Goal: Information Seeking & Learning: Learn about a topic

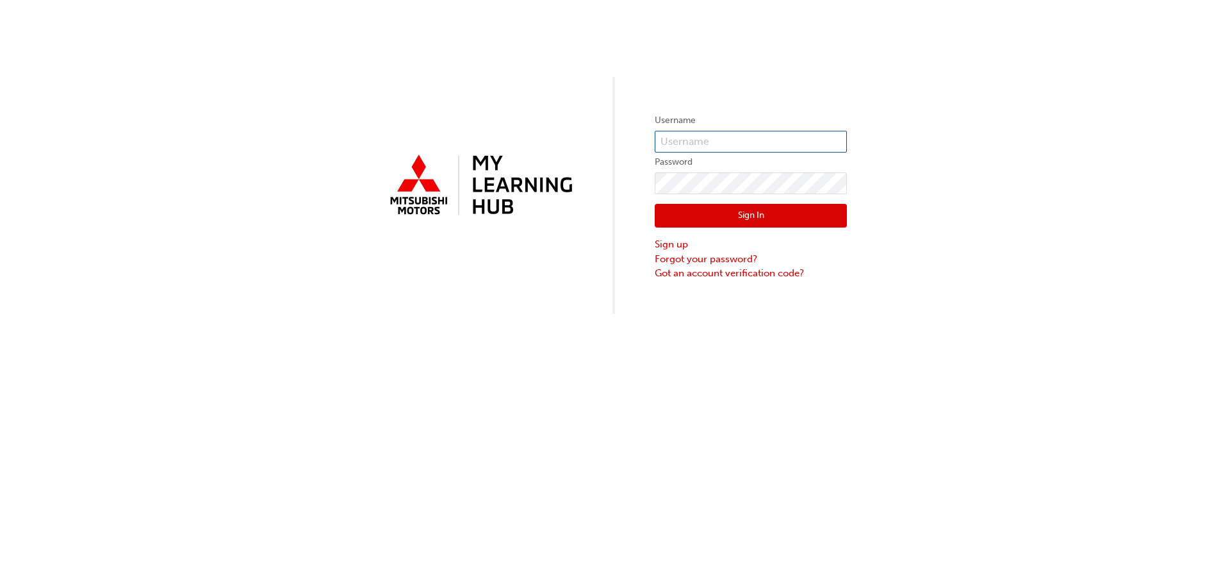
click at [713, 143] on input "text" at bounding box center [751, 142] width 192 height 22
type input "7046672"
click at [716, 214] on button "Sign In" at bounding box center [751, 216] width 192 height 24
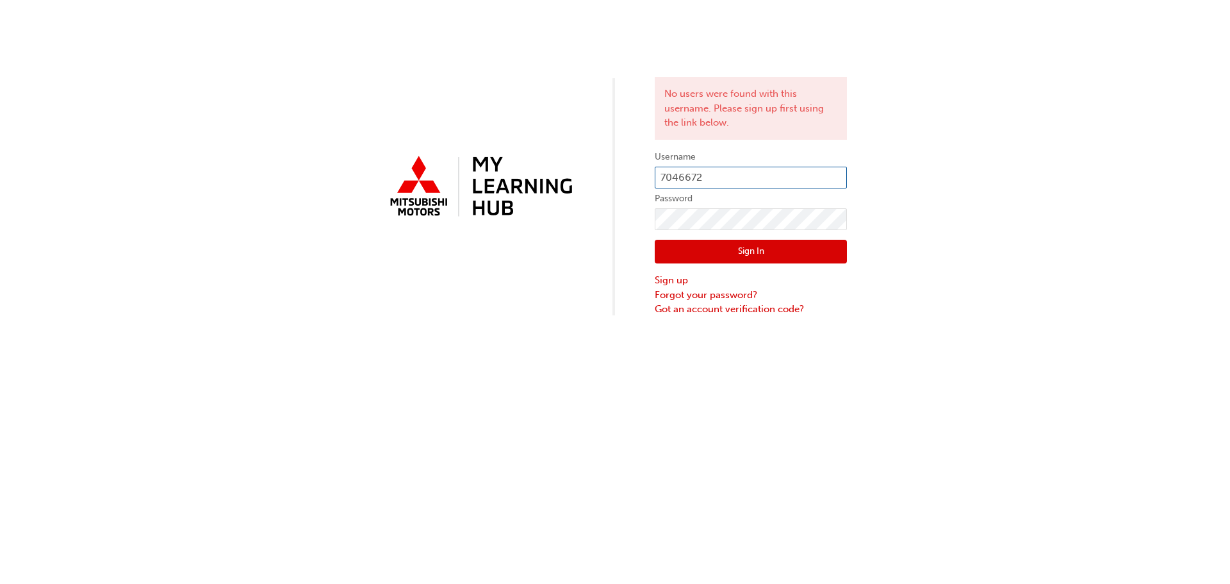
click at [731, 177] on input "7046672" at bounding box center [751, 178] width 192 height 22
drag, startPoint x: 729, startPoint y: 174, endPoint x: 656, endPoint y: 163, distance: 73.7
click at [627, 161] on div "No users were found with this username. Please sign up first using the link bel…" at bounding box center [615, 158] width 1230 height 316
click at [741, 170] on input "7046672" at bounding box center [751, 178] width 192 height 22
type input "[EMAIL_ADDRESS][DOMAIN_NAME]"
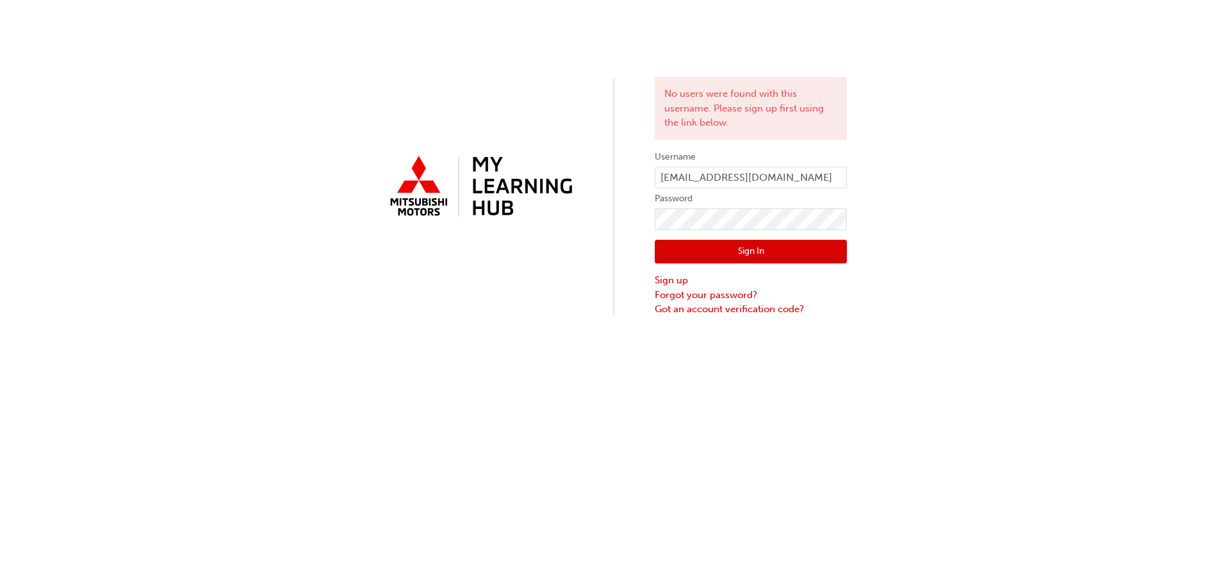
click at [740, 247] on button "Sign In" at bounding box center [751, 252] width 192 height 24
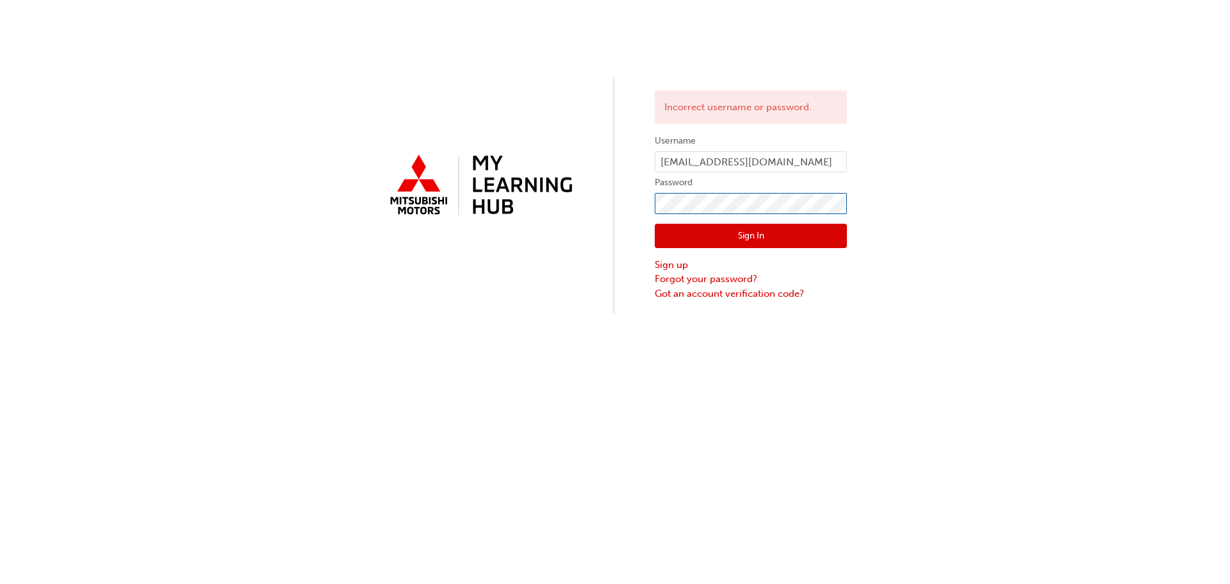
click at [392, 158] on div "Incorrect username or password. Username [EMAIL_ADDRESS][DOMAIN_NAME] Password …" at bounding box center [615, 157] width 1230 height 314
click at [714, 243] on button "Sign In" at bounding box center [751, 236] width 192 height 24
click at [803, 156] on input "[EMAIL_ADDRESS][DOMAIN_NAME]" at bounding box center [751, 162] width 192 height 22
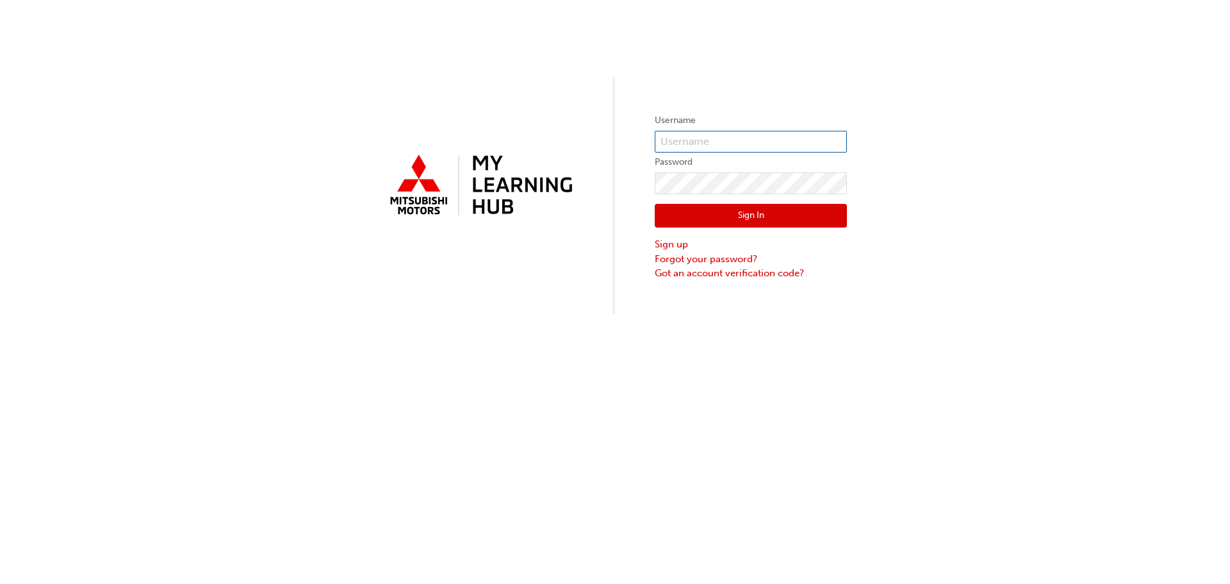
click at [730, 136] on input "text" at bounding box center [751, 142] width 192 height 22
type input "[EMAIL_ADDRESS][DOMAIN_NAME]"
click button "Sign In" at bounding box center [751, 216] width 192 height 24
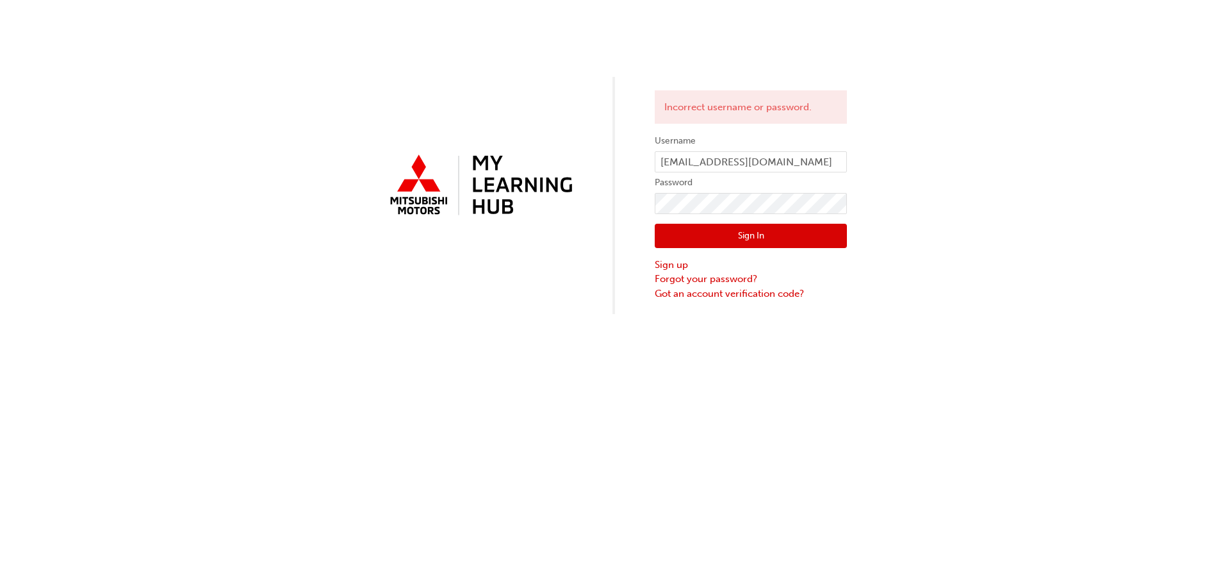
click at [732, 234] on button "Sign In" at bounding box center [751, 236] width 192 height 24
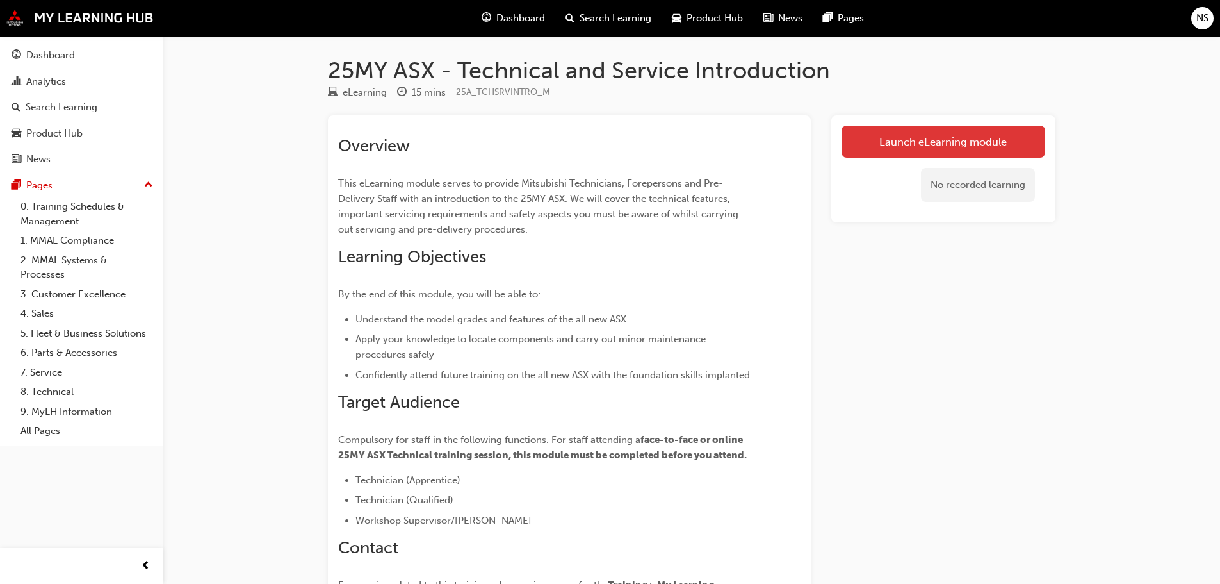
click at [938, 145] on link "Launch eLearning module" at bounding box center [944, 142] width 204 height 32
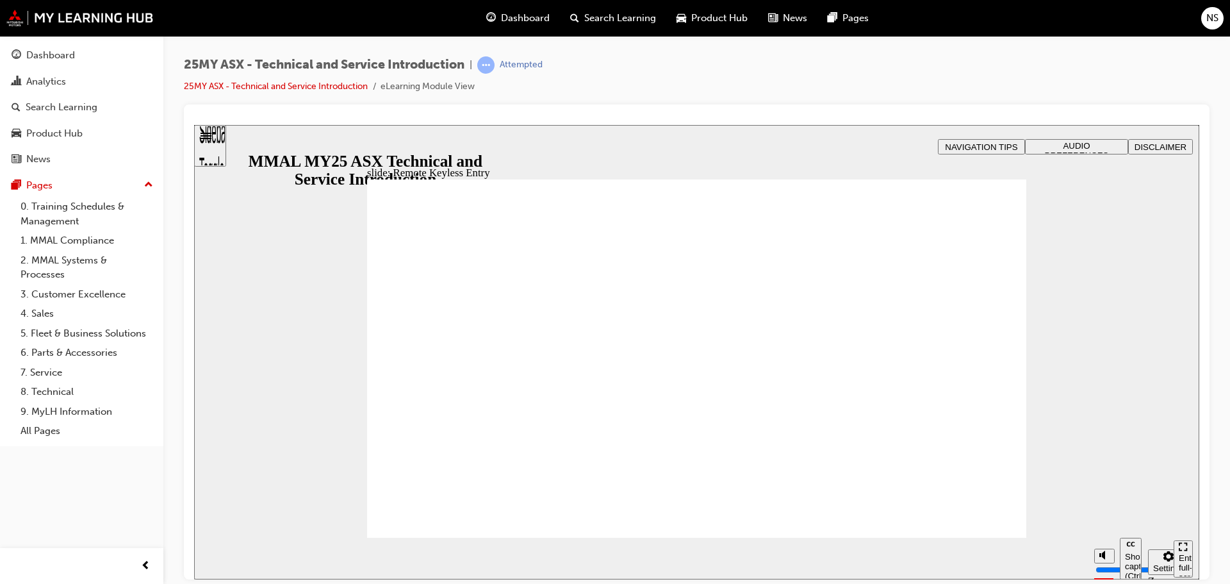
drag, startPoint x: 612, startPoint y: 468, endPoint x: 677, endPoint y: 427, distance: 77.1
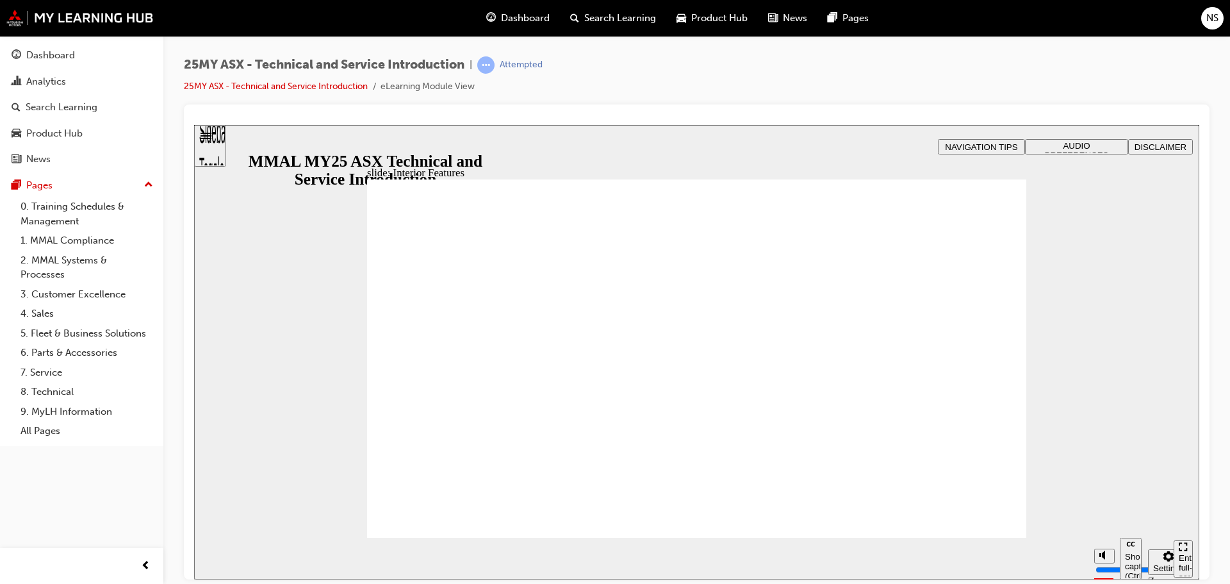
type input "17"
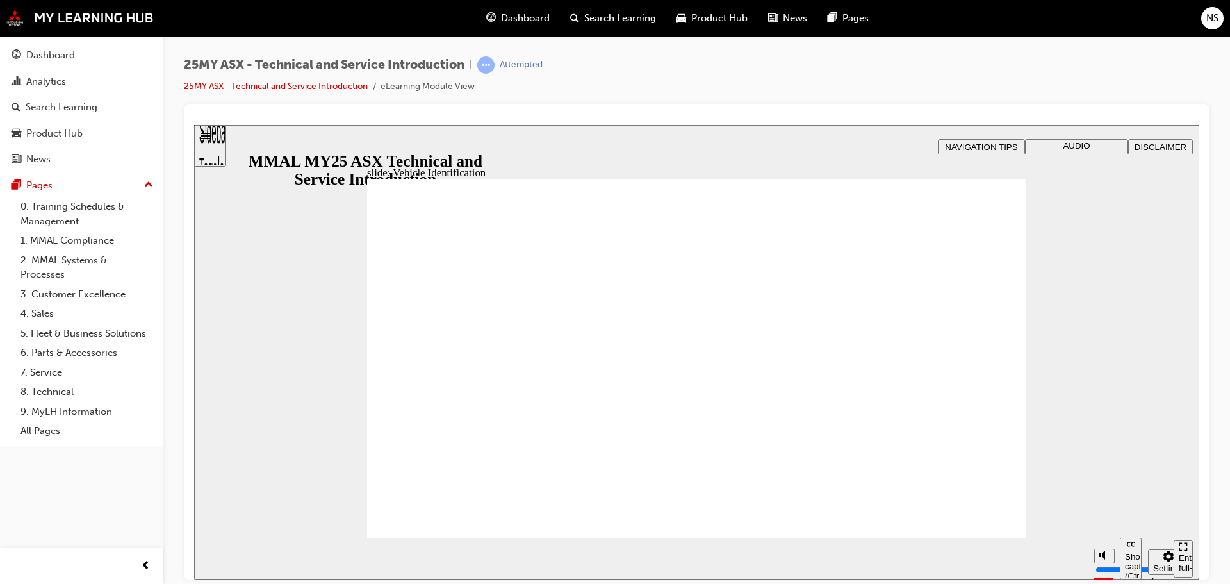
drag, startPoint x: 549, startPoint y: 318, endPoint x: 519, endPoint y: 398, distance: 86.1
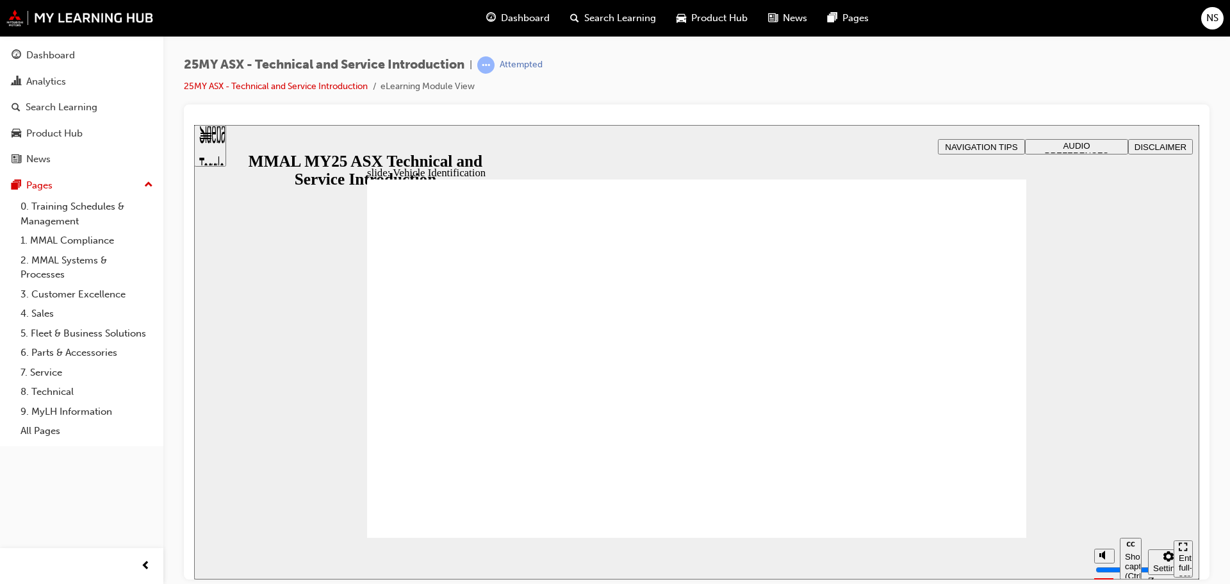
drag, startPoint x: 999, startPoint y: 218, endPoint x: 830, endPoint y: 286, distance: 182.5
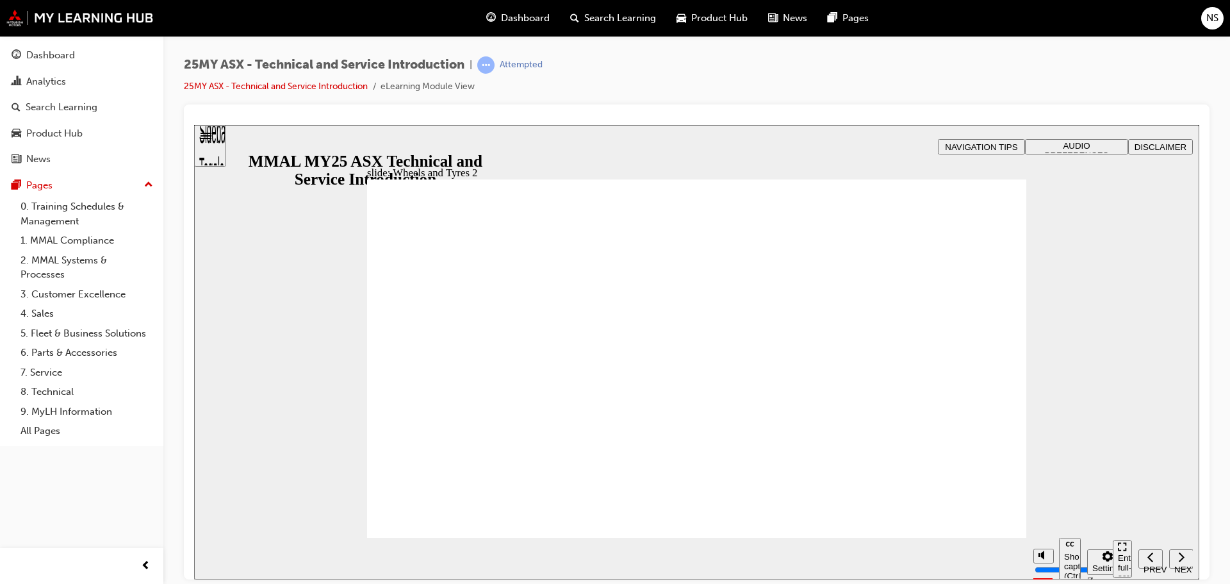
drag, startPoint x: 696, startPoint y: 321, endPoint x: 820, endPoint y: 299, distance: 125.5
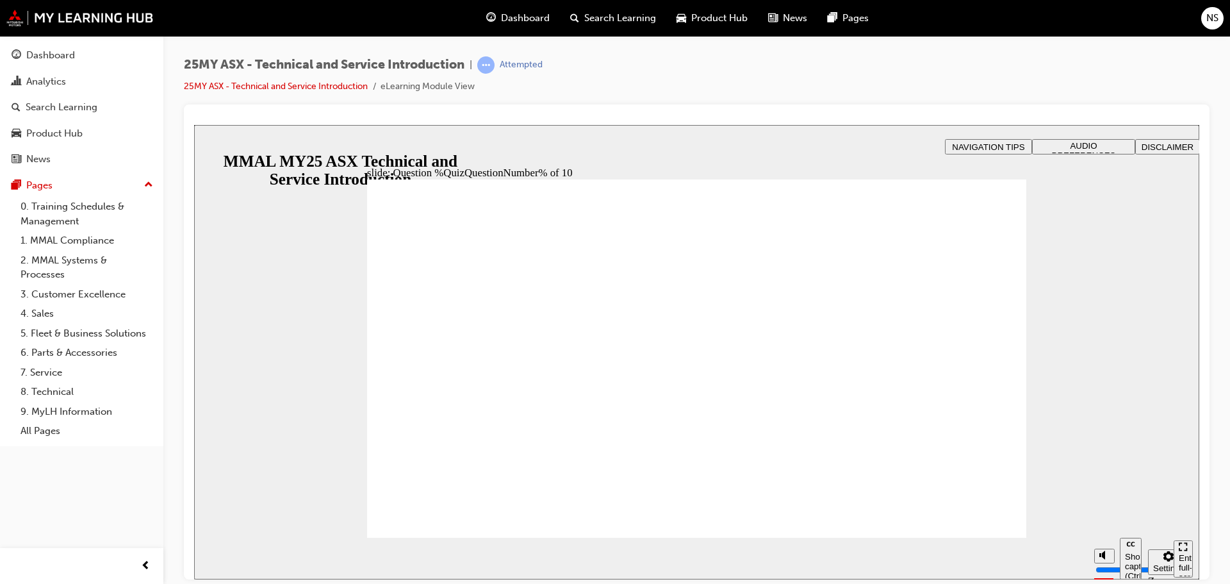
radio input "true"
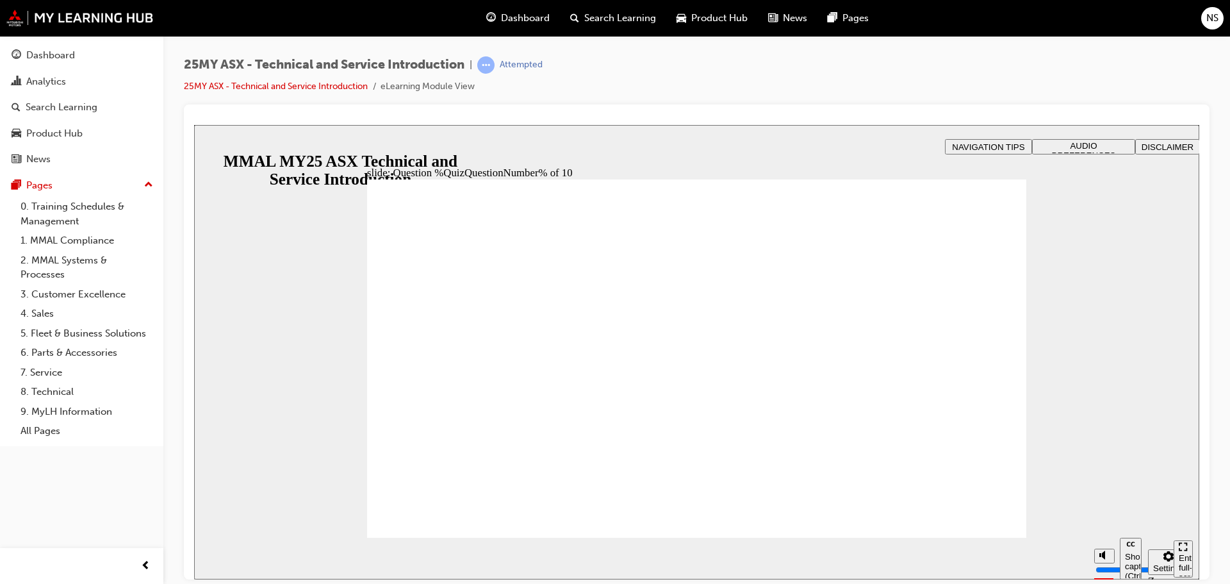
drag, startPoint x: 396, startPoint y: 372, endPoint x: 467, endPoint y: 380, distance: 71.6
radio input "true"
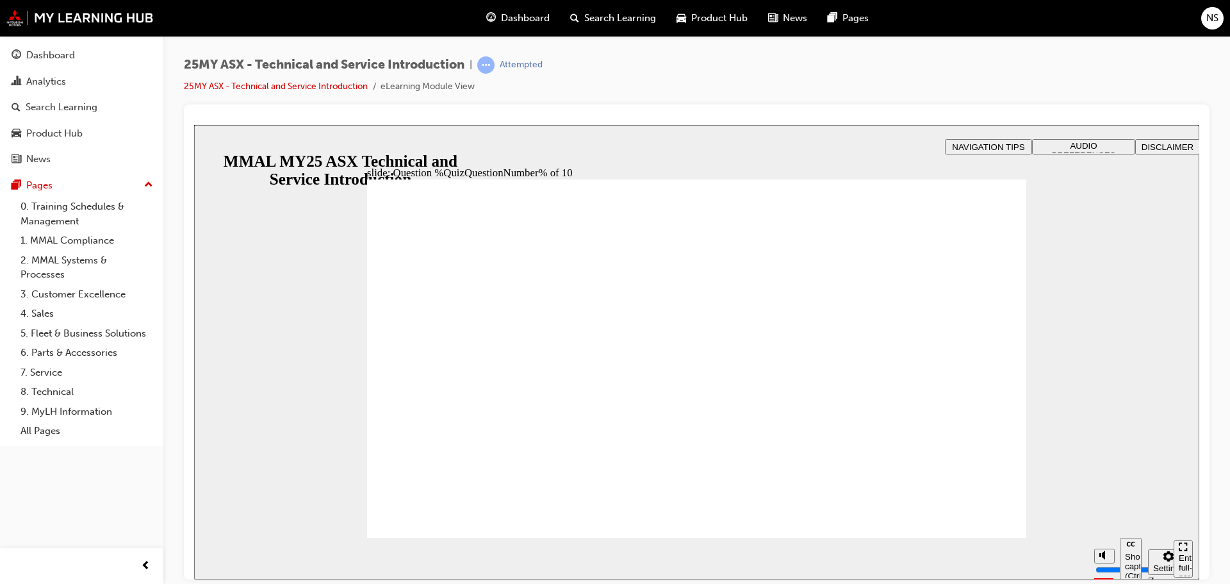
radio input "true"
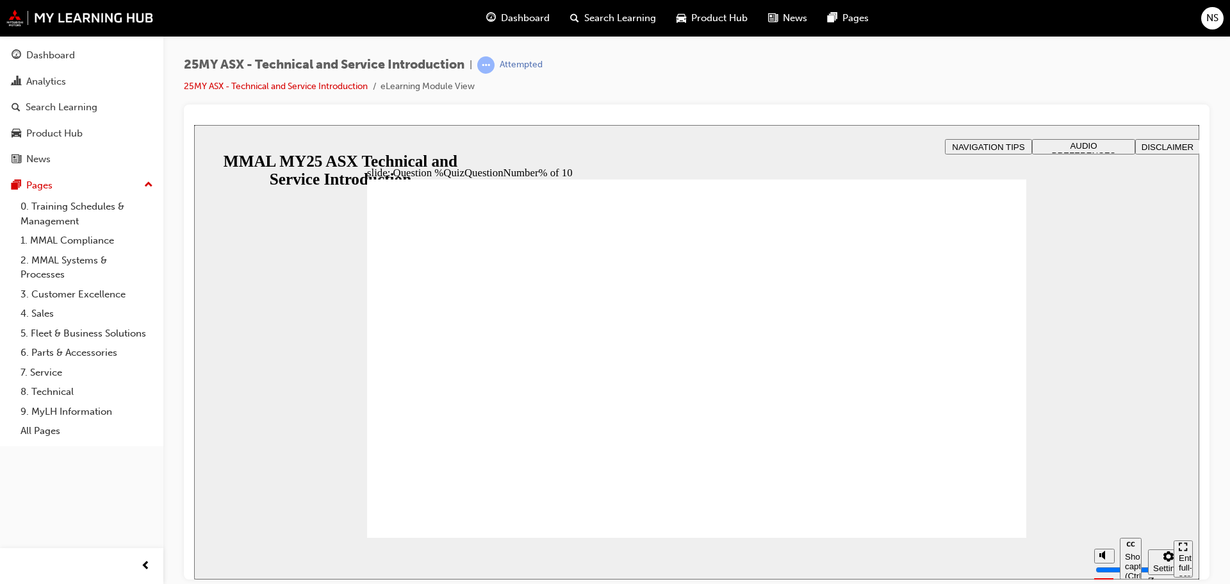
radio input "true"
drag, startPoint x: 716, startPoint y: 428, endPoint x: 709, endPoint y: 437, distance: 11.0
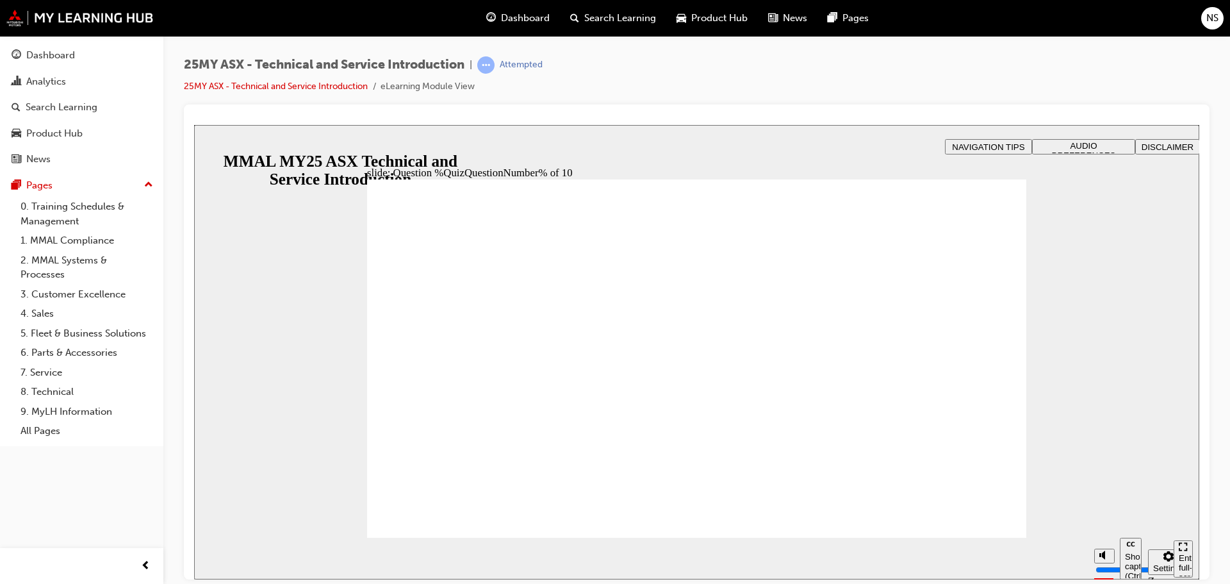
drag, startPoint x: 392, startPoint y: 337, endPoint x: 462, endPoint y: 410, distance: 101.5
radio input "true"
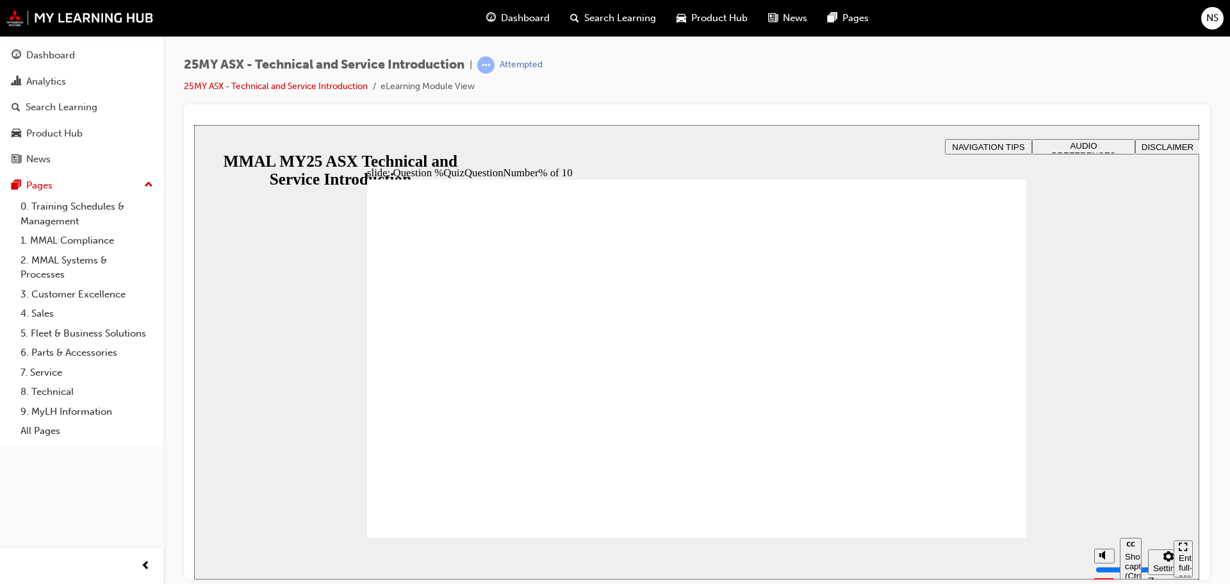
radio input "true"
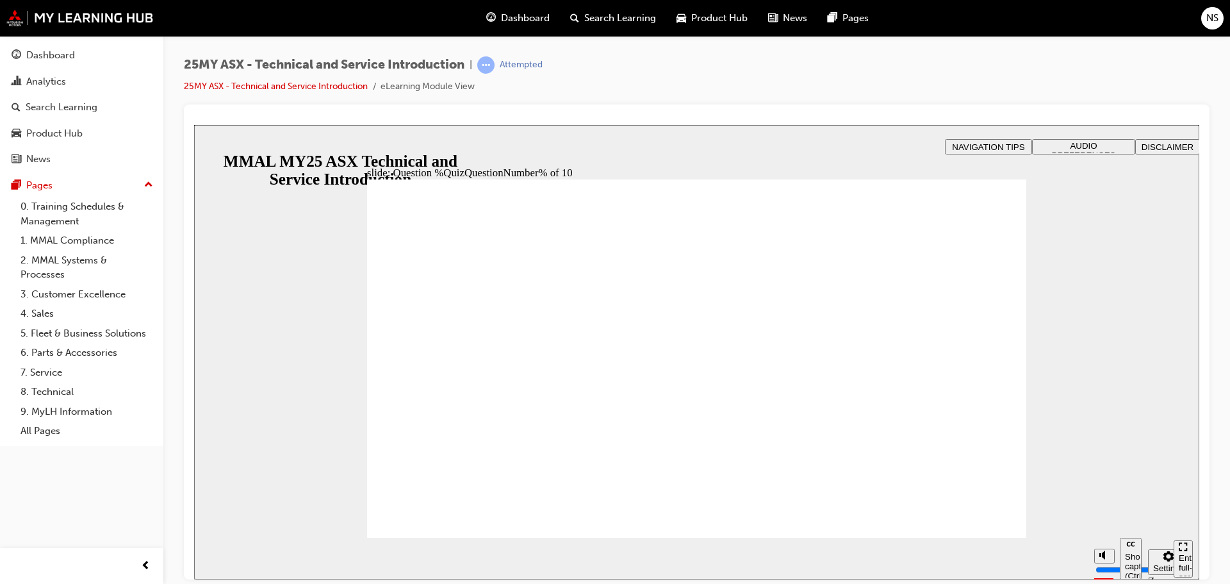
radio input "true"
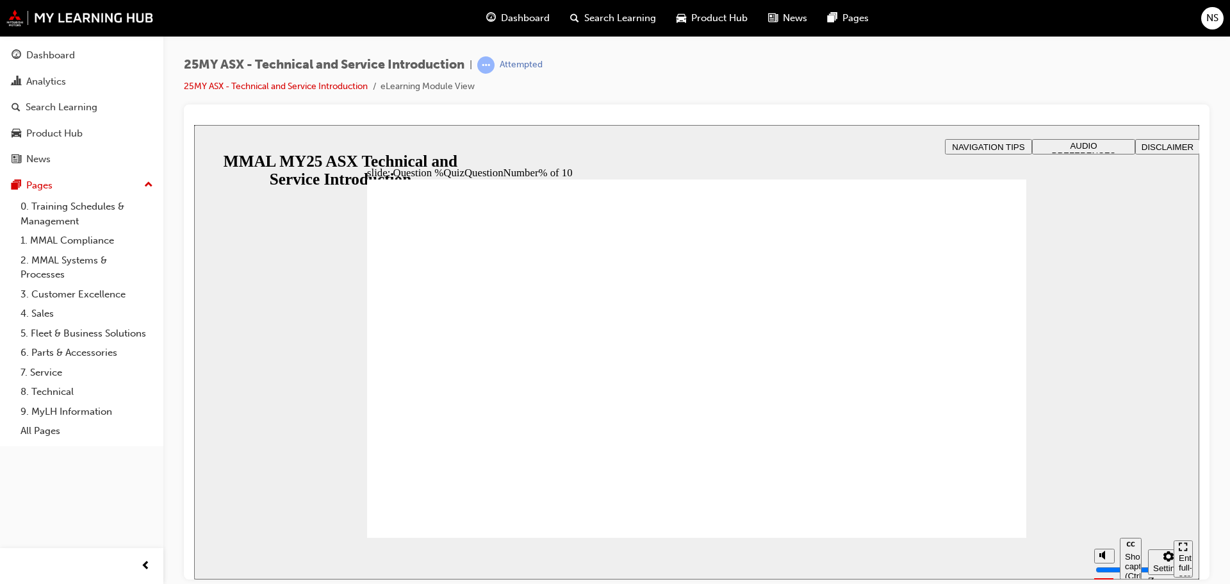
radio input "true"
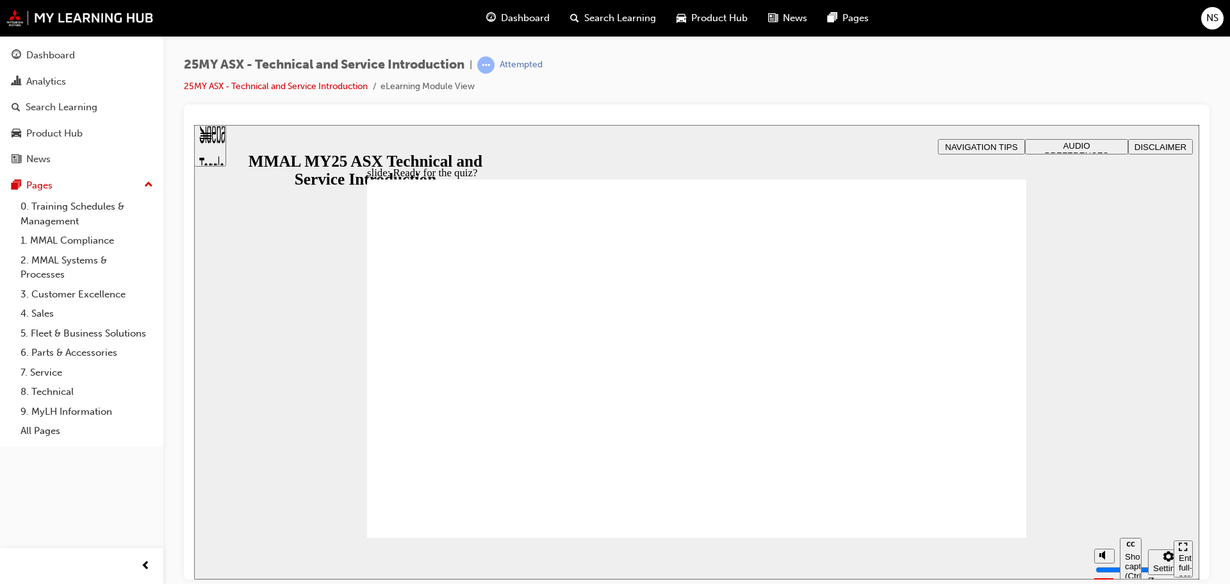
radio input "true"
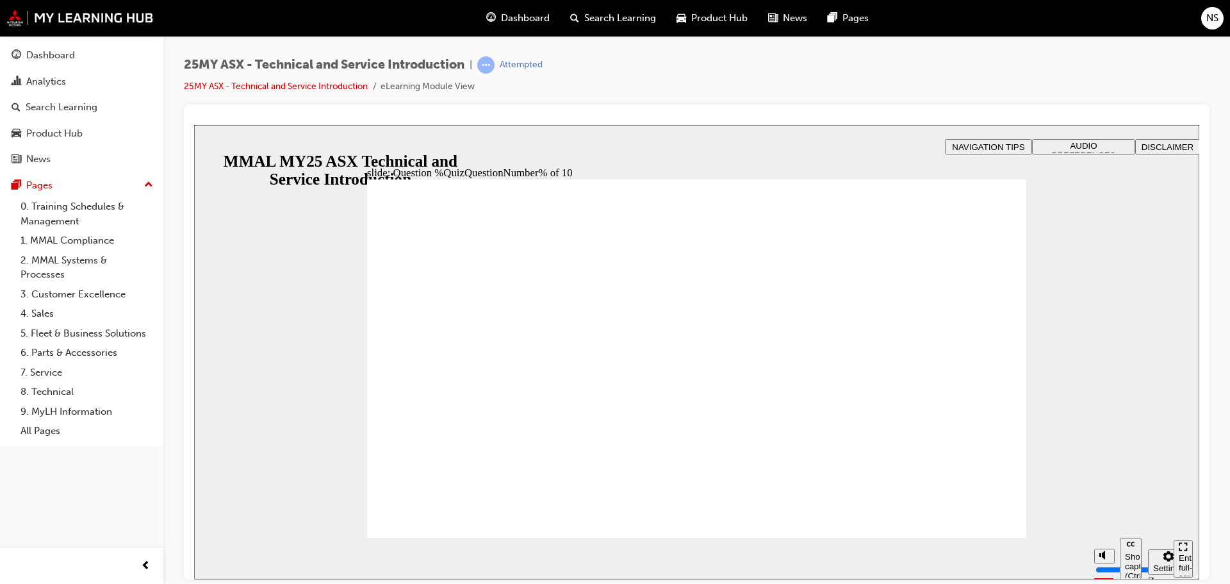
radio input "true"
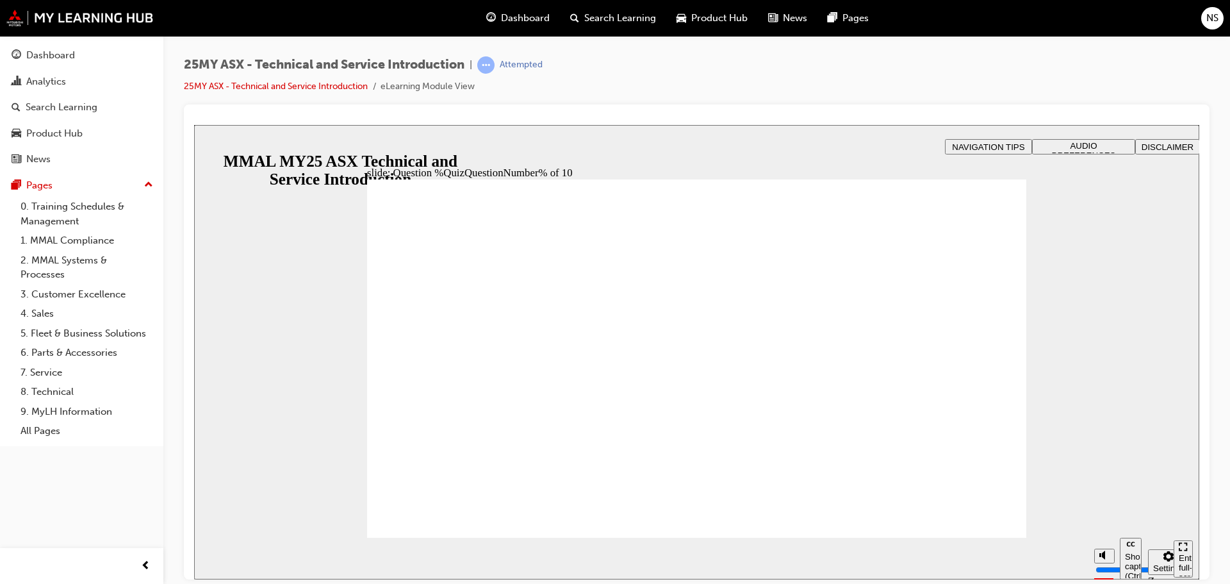
drag, startPoint x: 473, startPoint y: 296, endPoint x: 471, endPoint y: 322, distance: 25.7
radio input "true"
drag, startPoint x: 429, startPoint y: 512, endPoint x: 431, endPoint y: 505, distance: 6.7
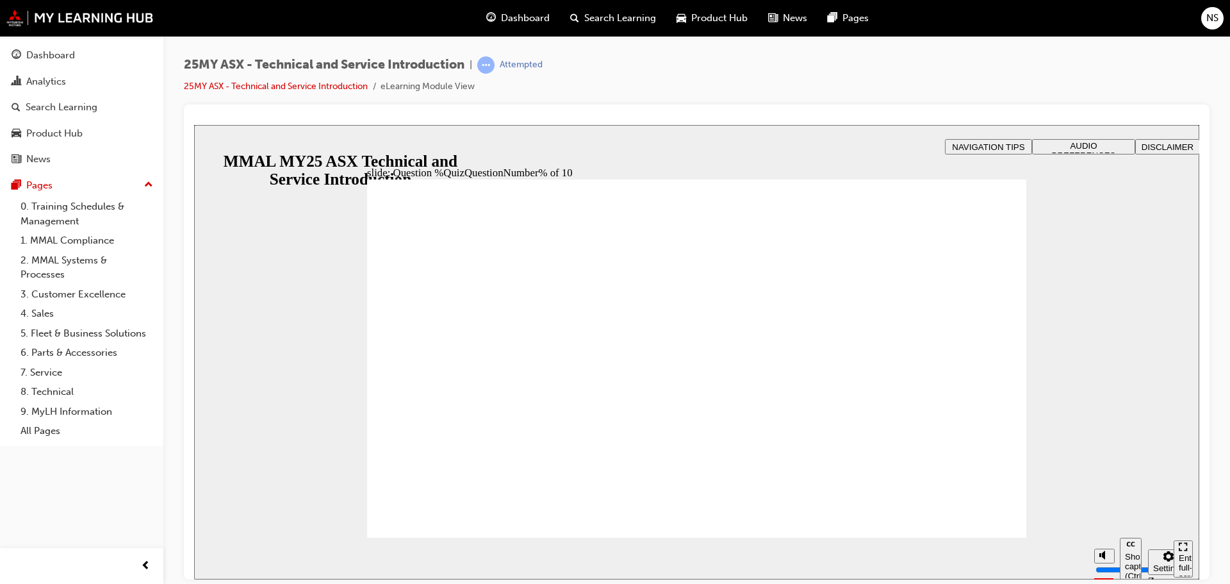
radio input "true"
drag, startPoint x: 434, startPoint y: 511, endPoint x: 445, endPoint y: 506, distance: 12.0
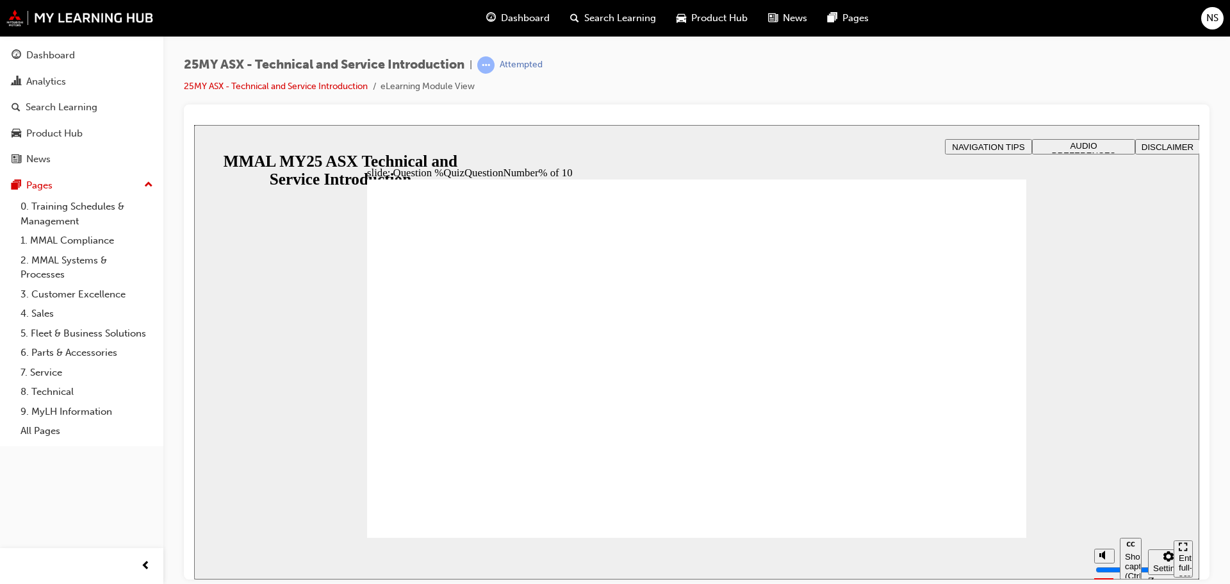
radio input "true"
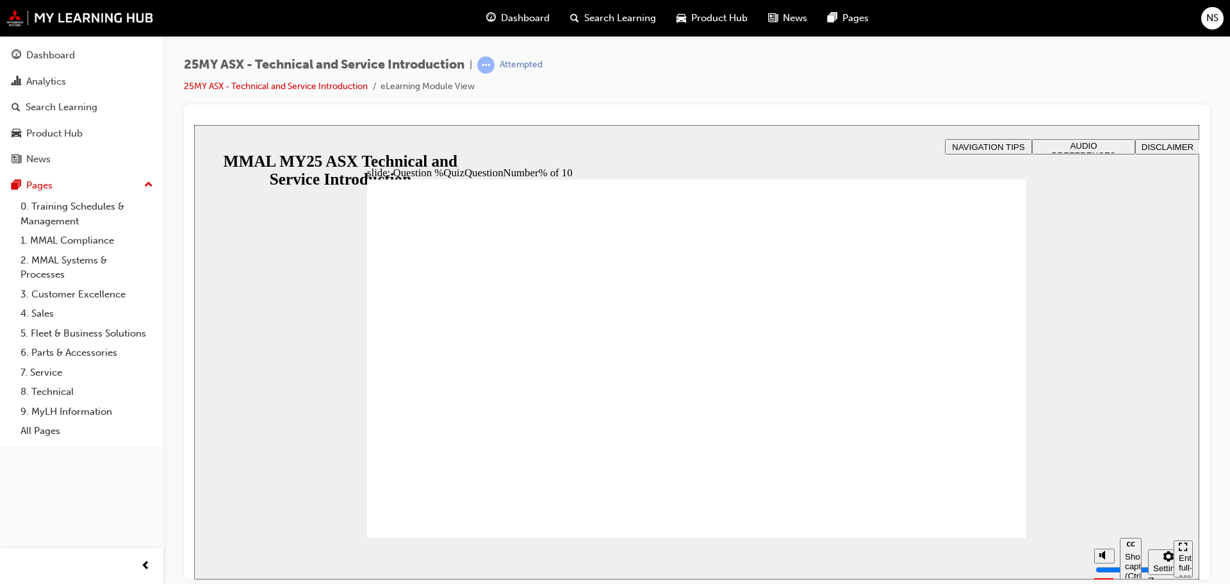
radio input "true"
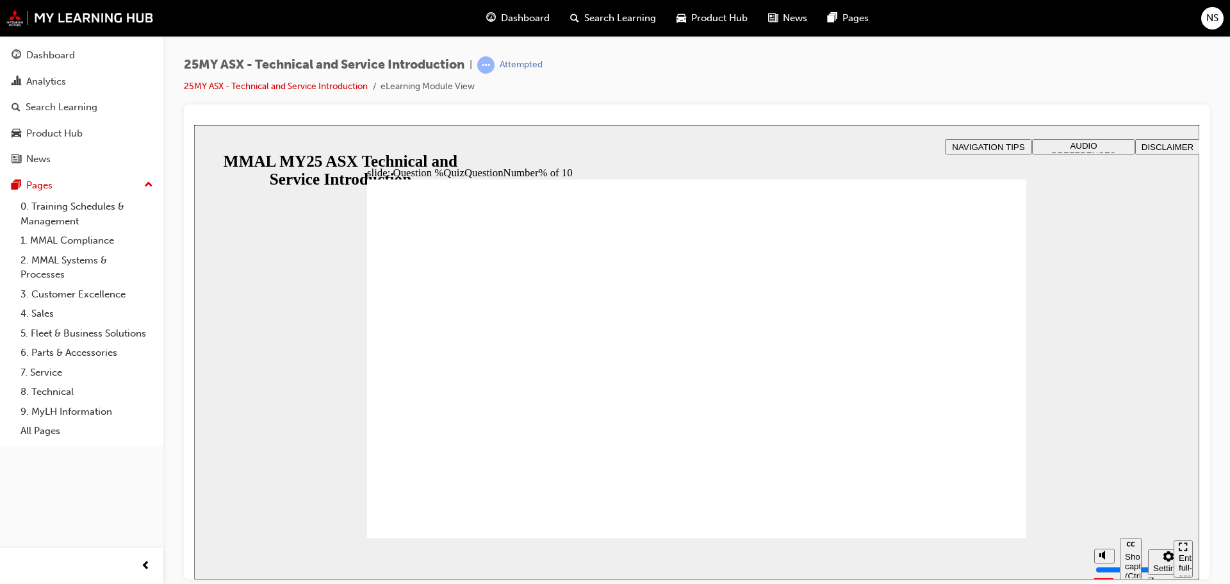
radio input "true"
drag, startPoint x: 445, startPoint y: 524, endPoint x: 448, endPoint y: 512, distance: 12.6
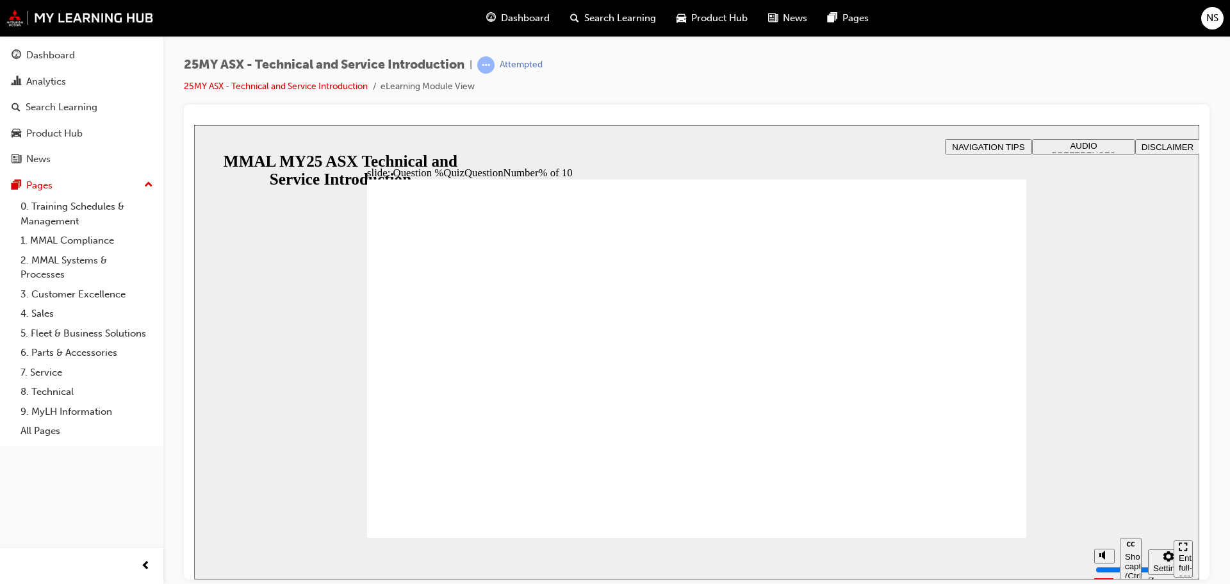
radio input "true"
drag, startPoint x: 672, startPoint y: 450, endPoint x: 694, endPoint y: 455, distance: 23.0
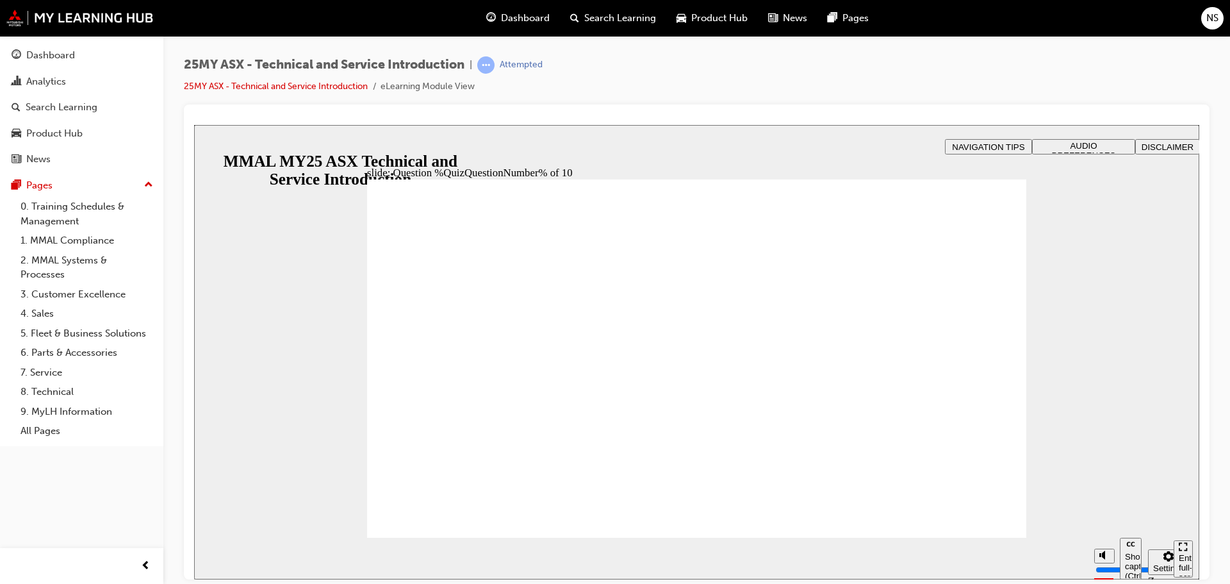
radio input "true"
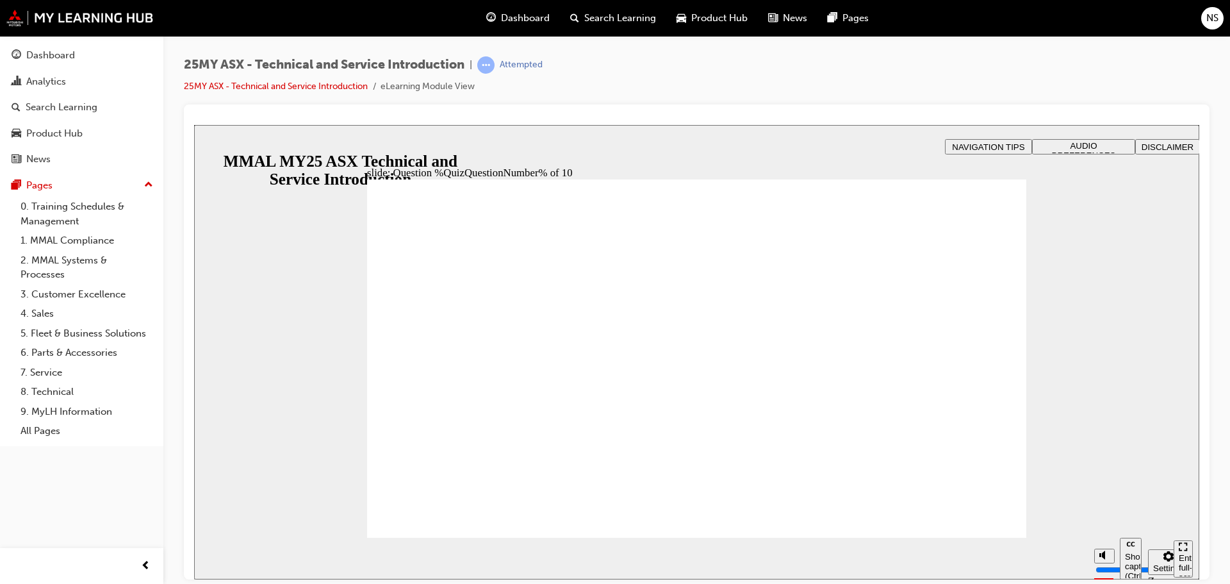
radio input "true"
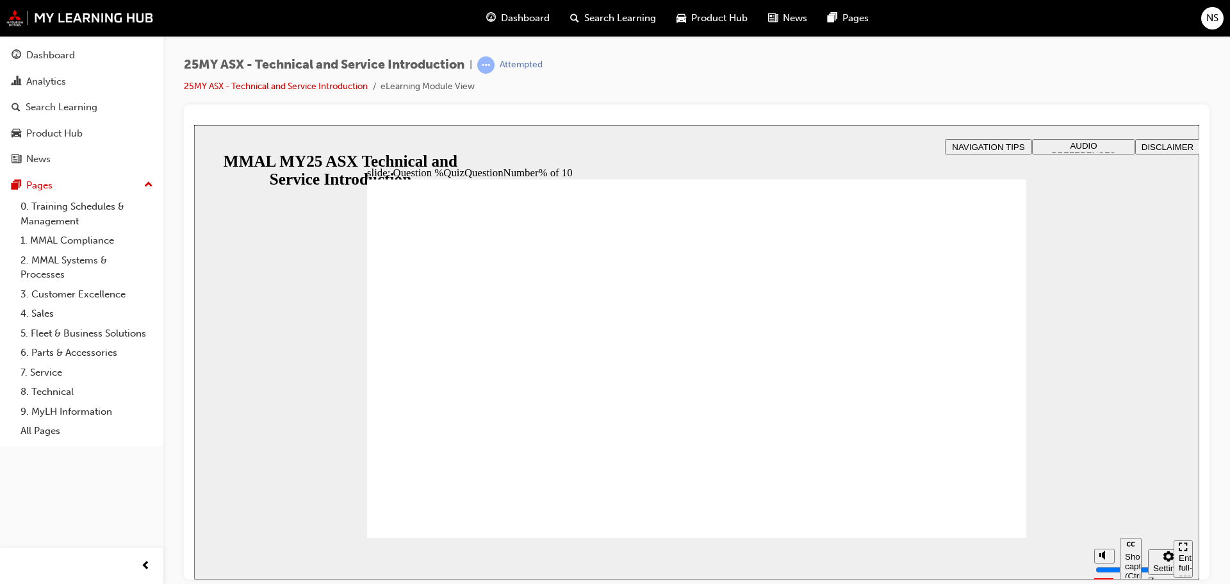
radio input "true"
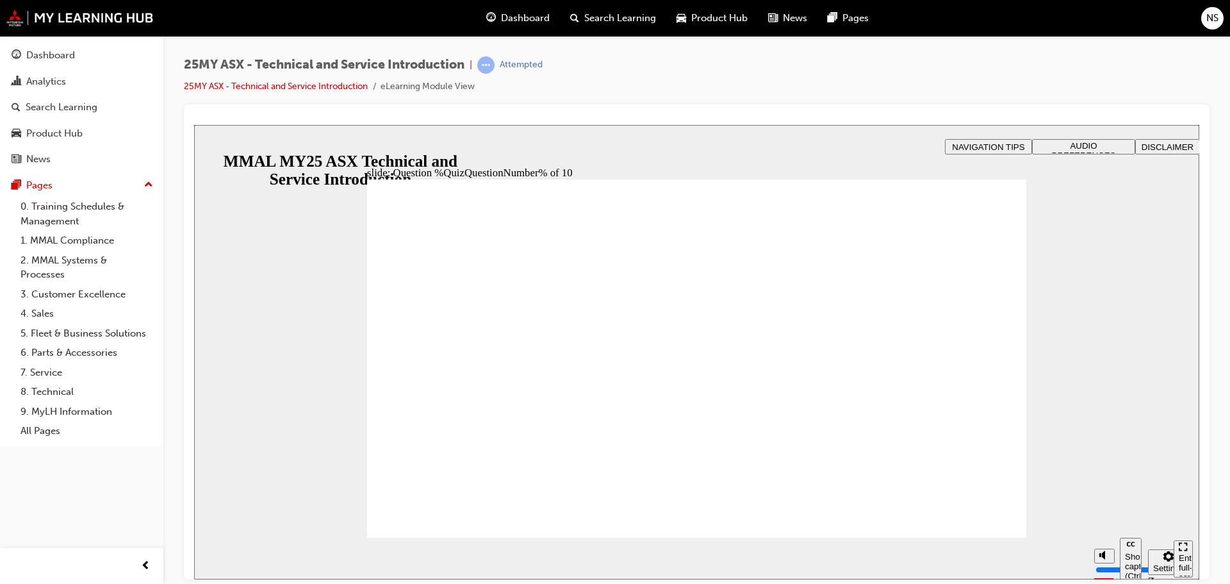
drag, startPoint x: 544, startPoint y: 322, endPoint x: 543, endPoint y: 330, distance: 7.7
radio input "true"
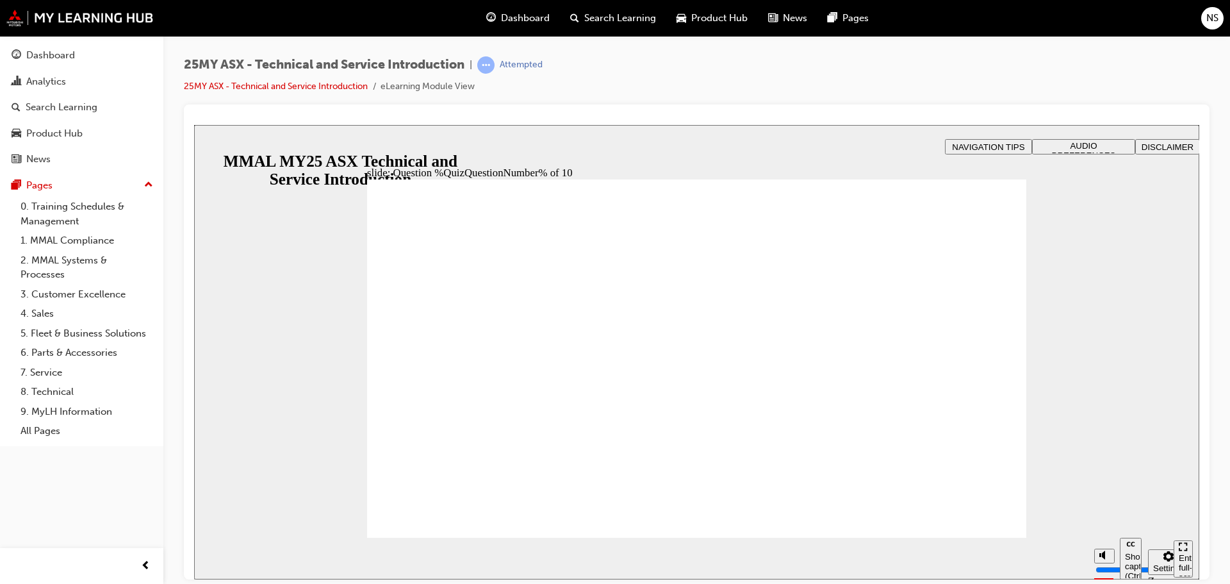
radio input "true"
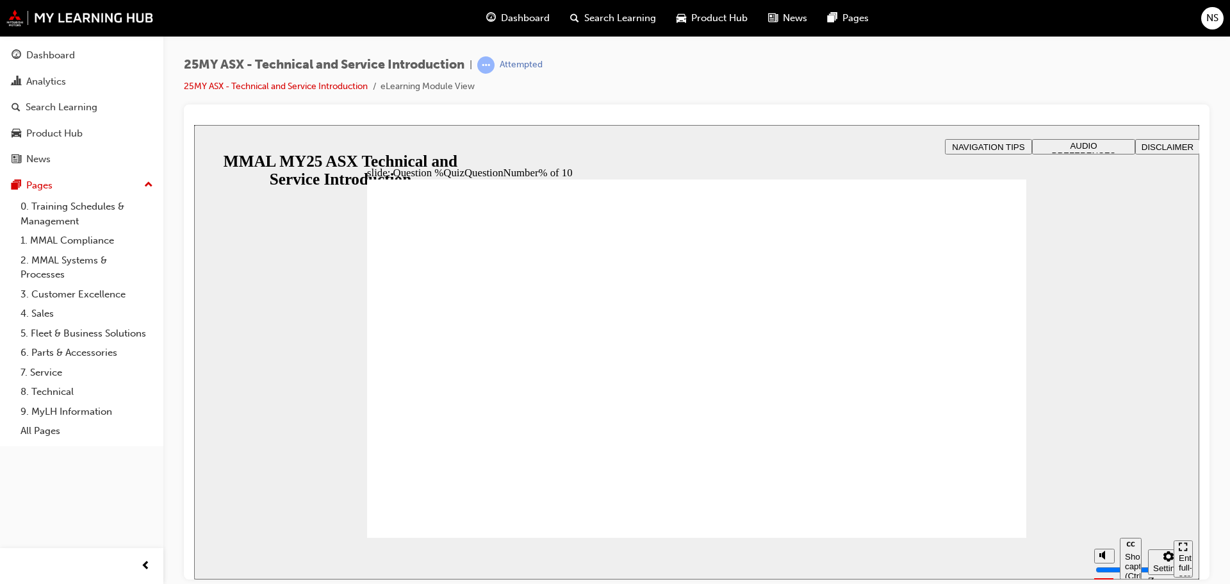
radio input "true"
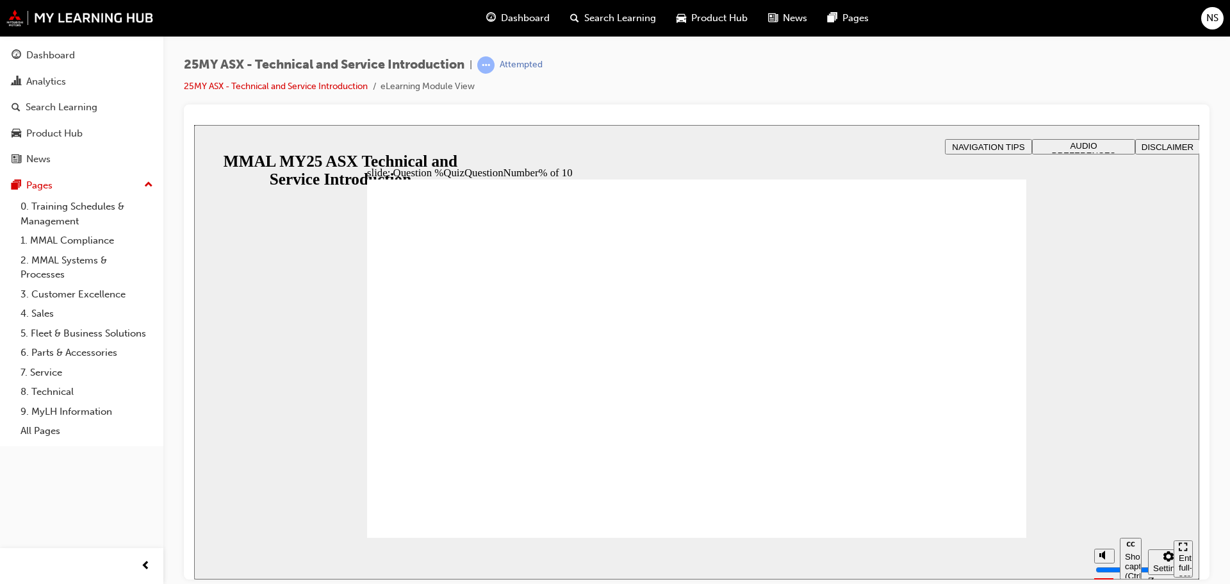
radio input "true"
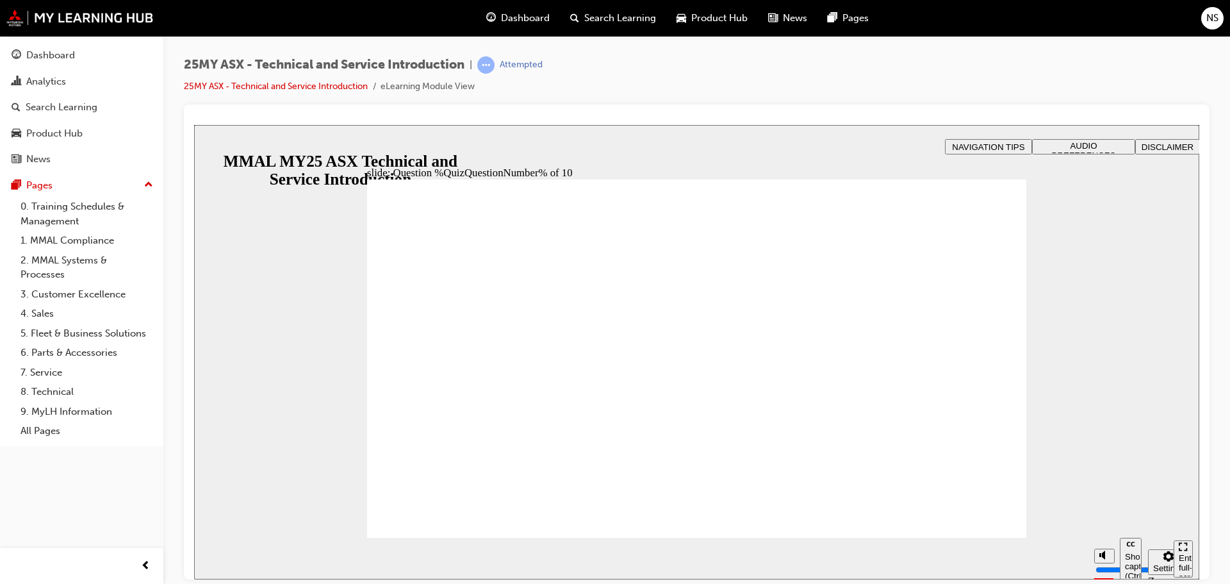
radio input "true"
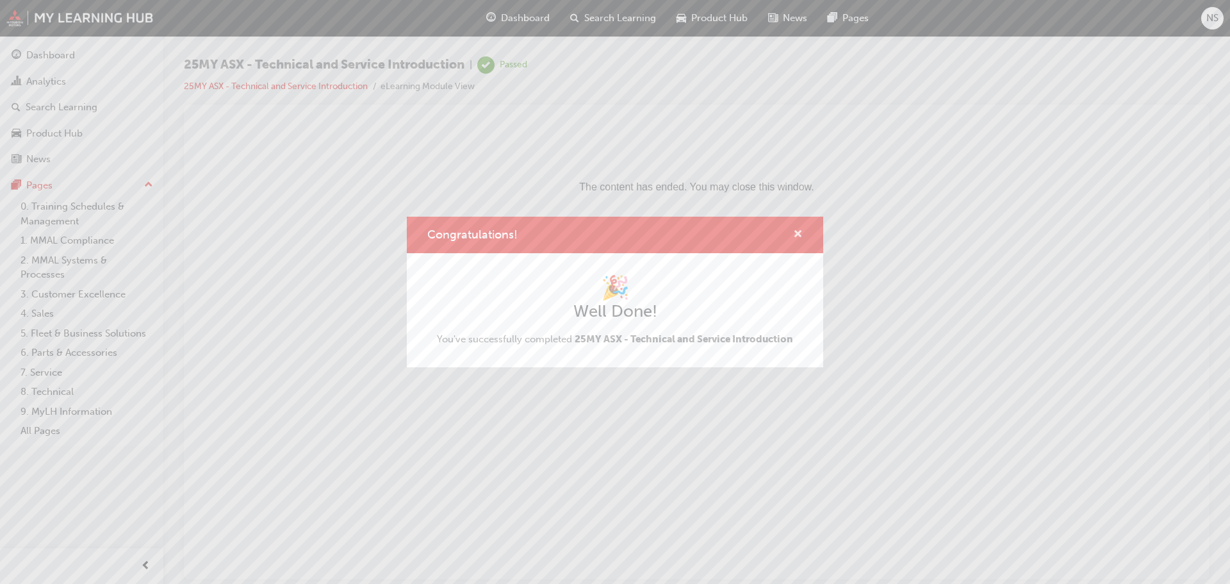
click at [794, 229] on span "cross-icon" at bounding box center [798, 235] width 10 height 12
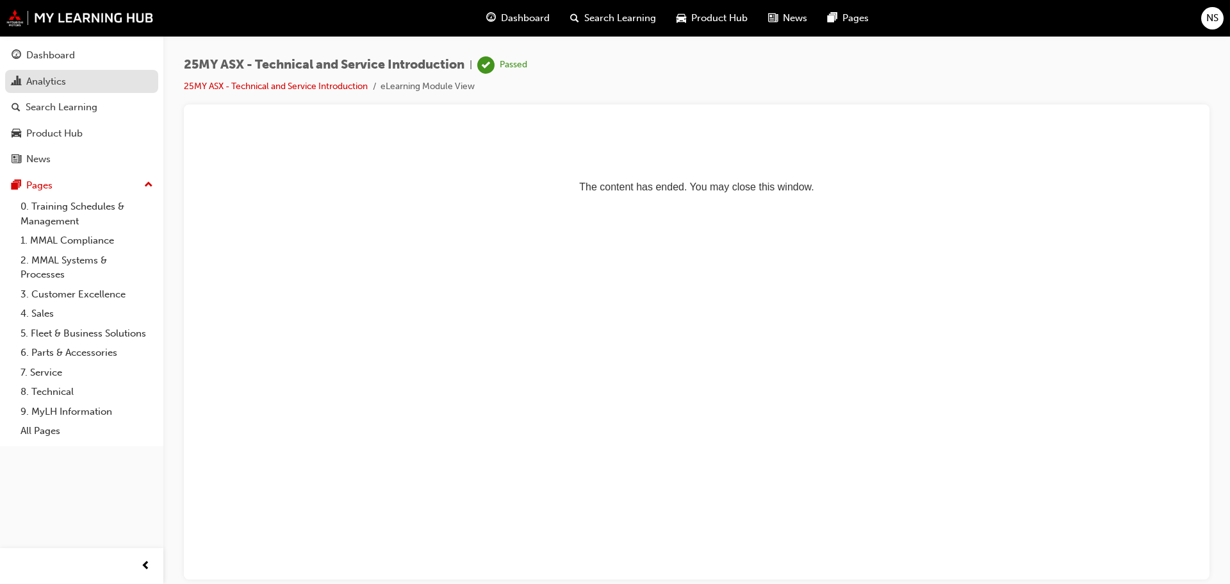
click at [20, 85] on span "chart-icon" at bounding box center [17, 82] width 10 height 12
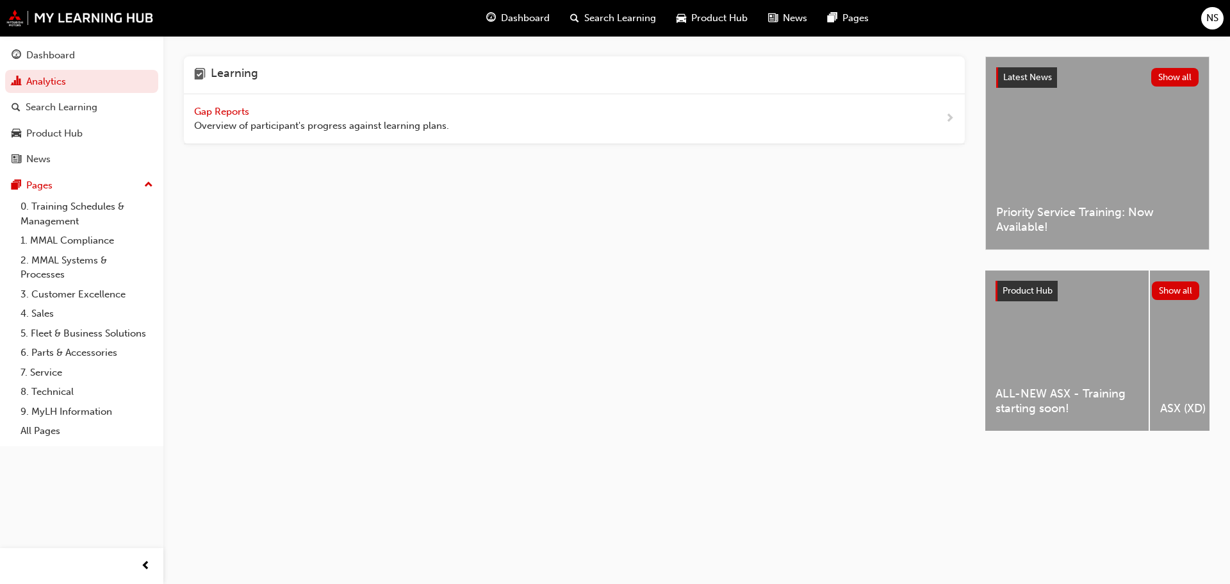
click at [218, 112] on span "Gap Reports" at bounding box center [223, 112] width 58 height 12
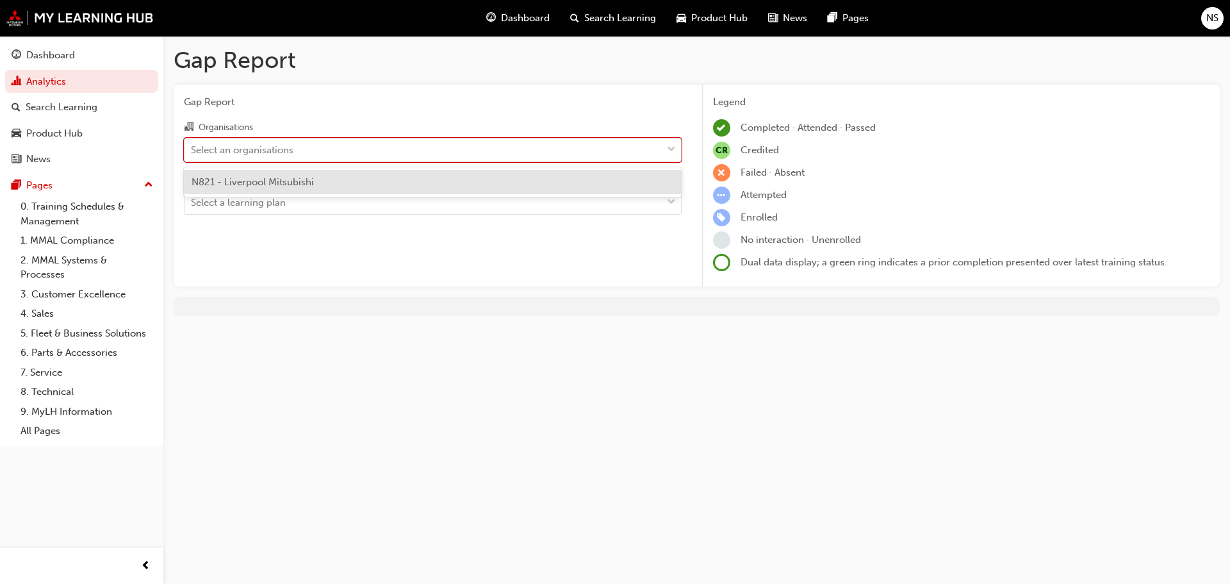
click at [320, 152] on div "Select an organisations" at bounding box center [422, 149] width 477 height 22
click at [192, 152] on input "Organisations option N821 - Liverpool Mitsubishi focused, 1 of 1. 1 result avai…" at bounding box center [191, 148] width 1 height 11
click at [282, 175] on div "N821 - Liverpool Mitsubishi" at bounding box center [433, 182] width 498 height 25
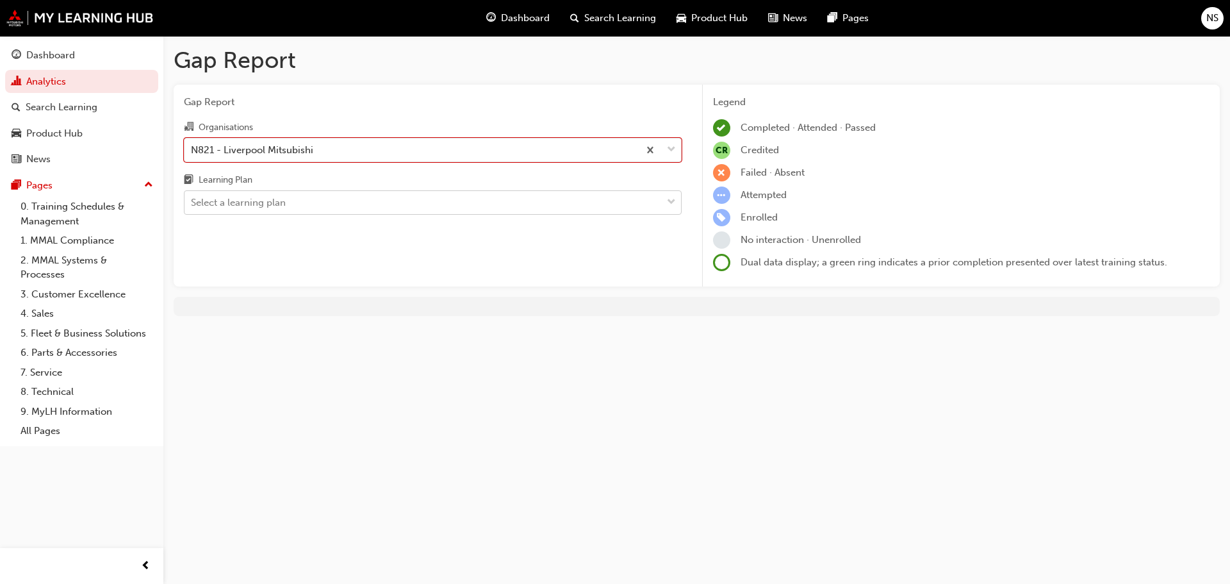
click at [279, 204] on div "Select a learning plan" at bounding box center [238, 202] width 95 height 15
click at [192, 204] on input "Learning Plan Select a learning plan" at bounding box center [191, 202] width 1 height 11
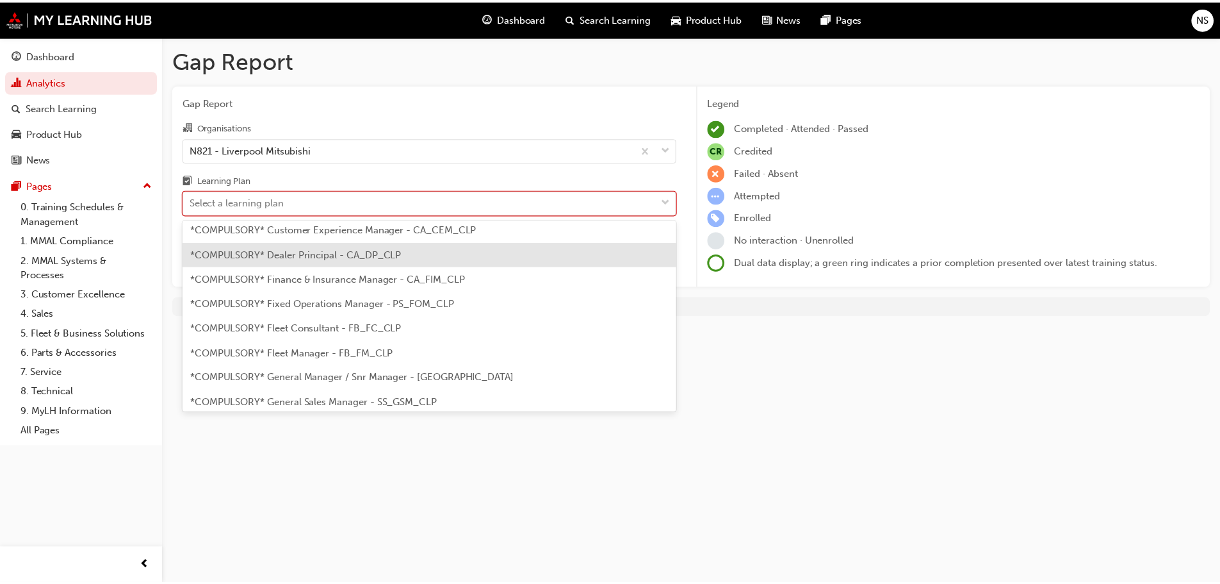
scroll to position [128, 0]
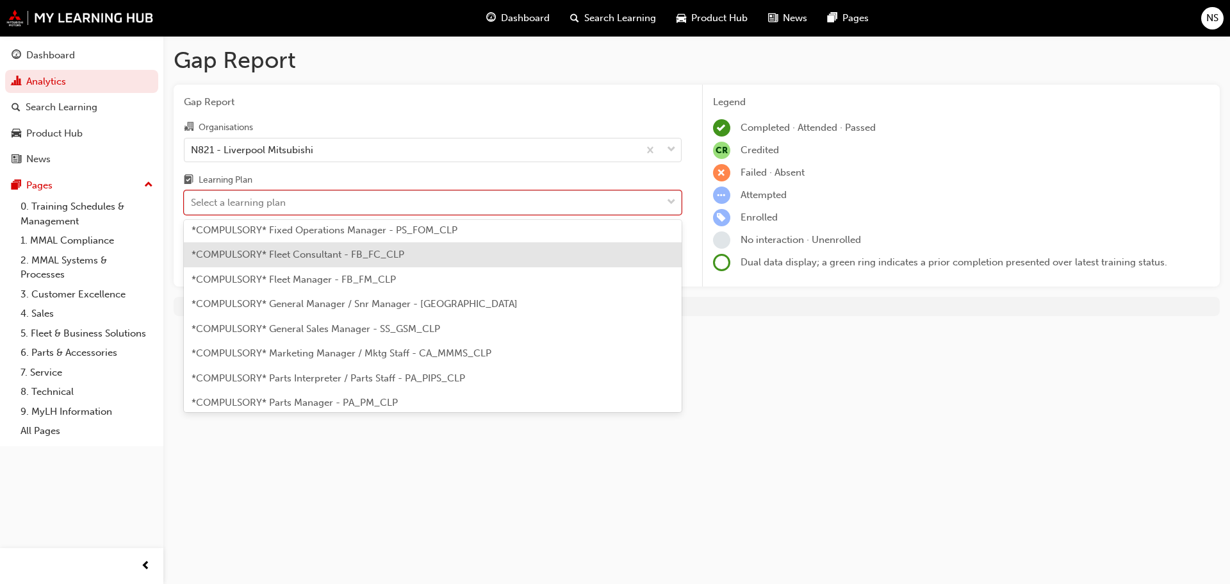
click at [329, 263] on div "*COMPULSORY* Fleet Consultant - FB_FC_CLP" at bounding box center [433, 254] width 498 height 25
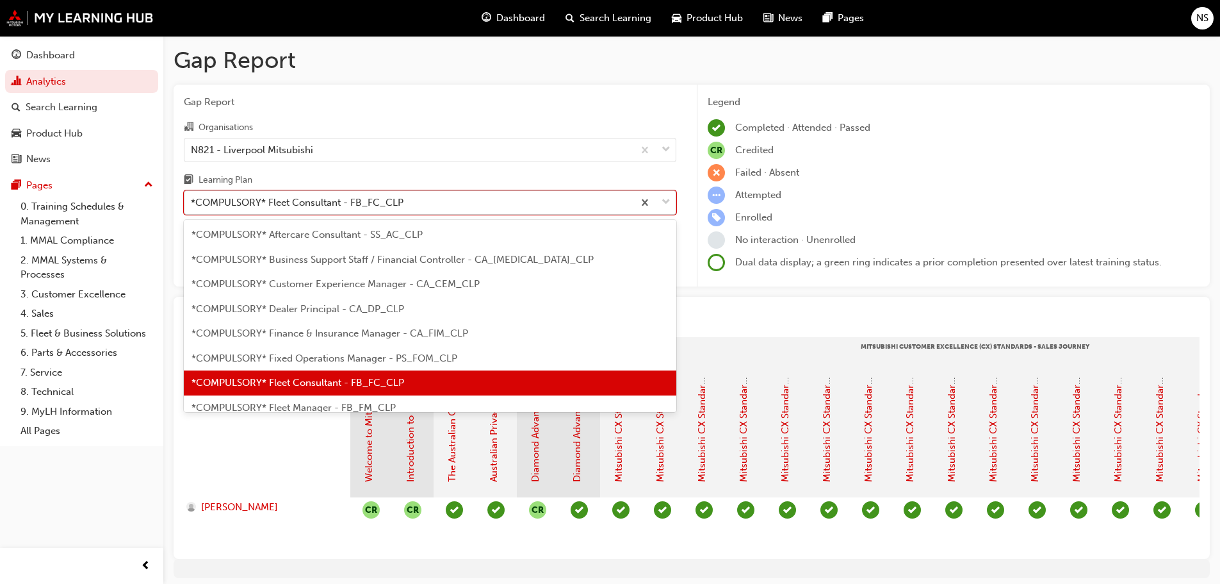
click at [426, 204] on div "*COMPULSORY* Fleet Consultant - FB_FC_CLP" at bounding box center [408, 203] width 449 height 22
click at [192, 204] on input "Learning Plan option *COMPULSORY* Fleet Consultant - FB_FC_CLP, selected. optio…" at bounding box center [191, 202] width 1 height 11
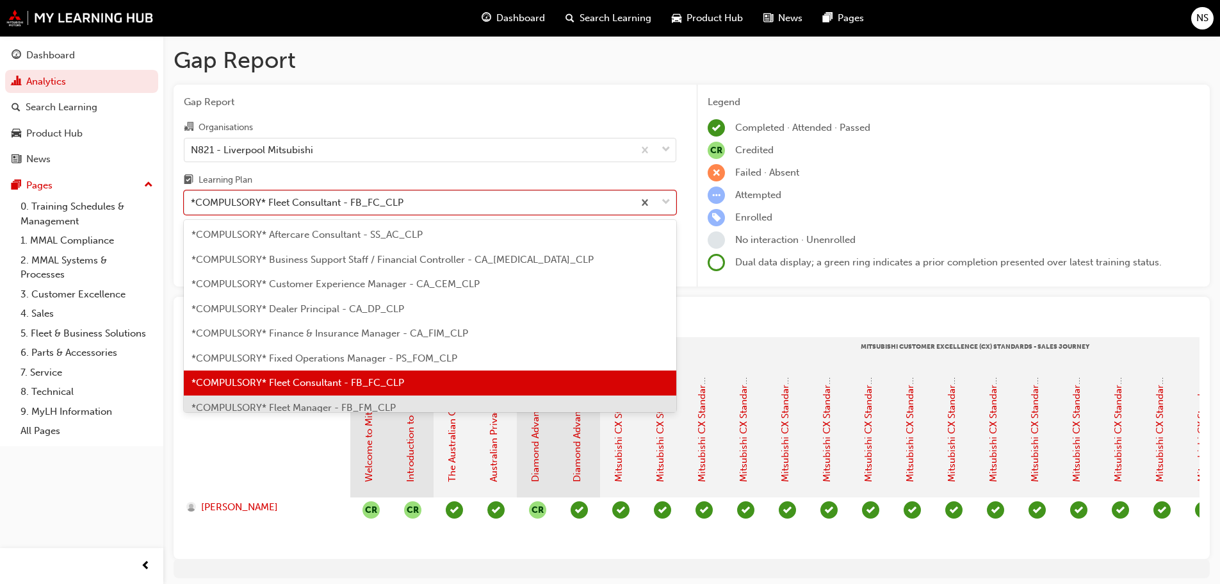
click at [338, 405] on span "*COMPULSORY* Fleet Manager - FB_FM_CLP" at bounding box center [294, 408] width 204 height 12
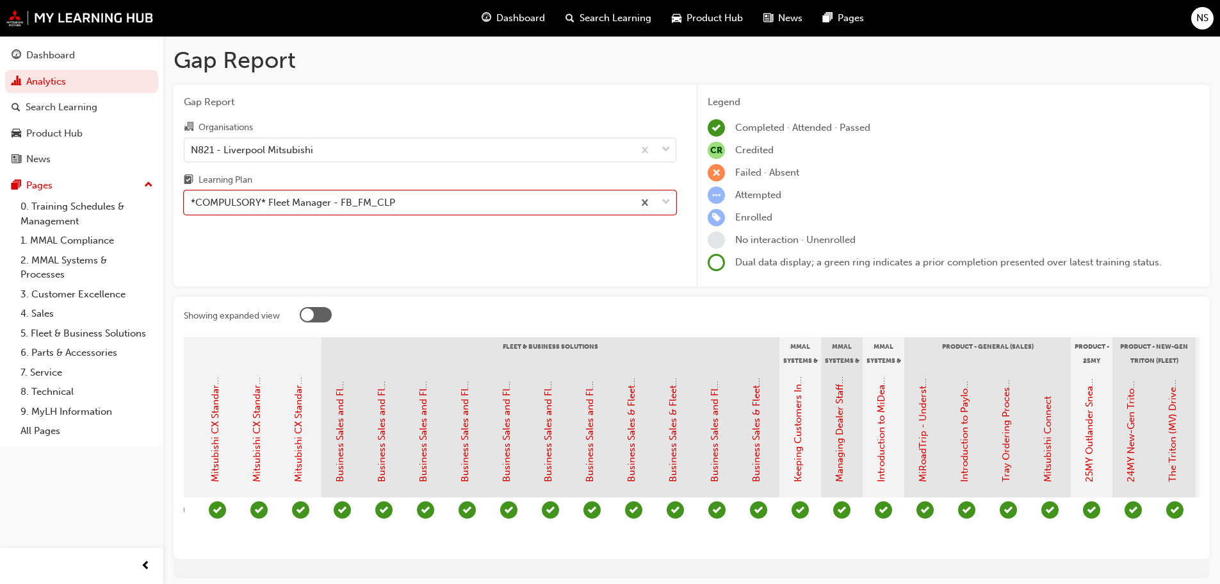
scroll to position [0, 1357]
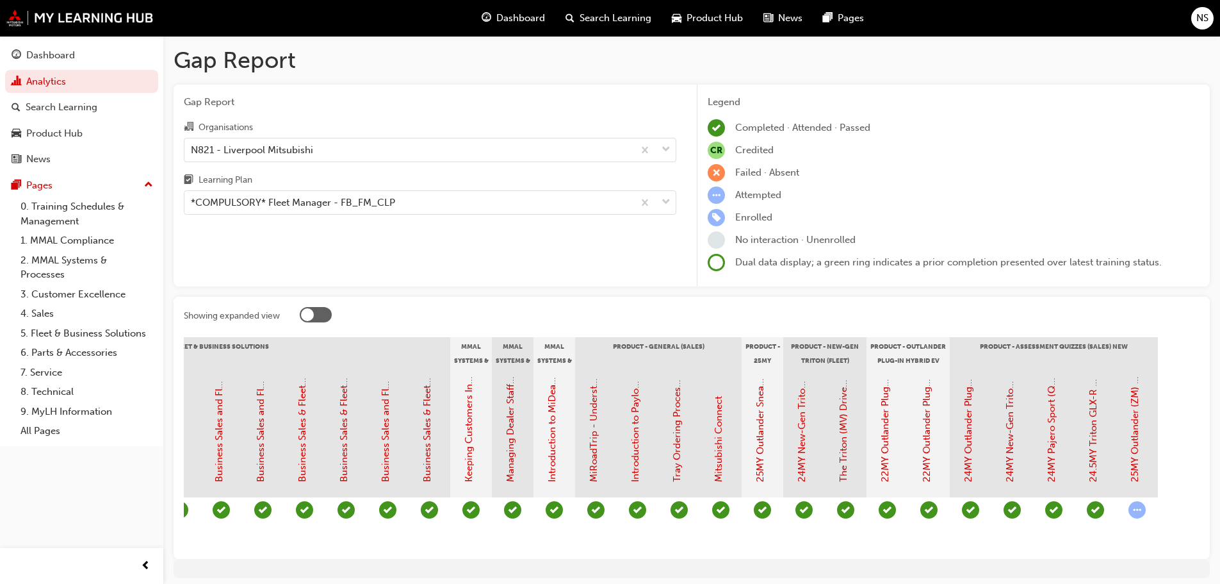
click at [1143, 512] on span "learningRecordVerb_ATTEMPT-icon" at bounding box center [1137, 509] width 17 height 17
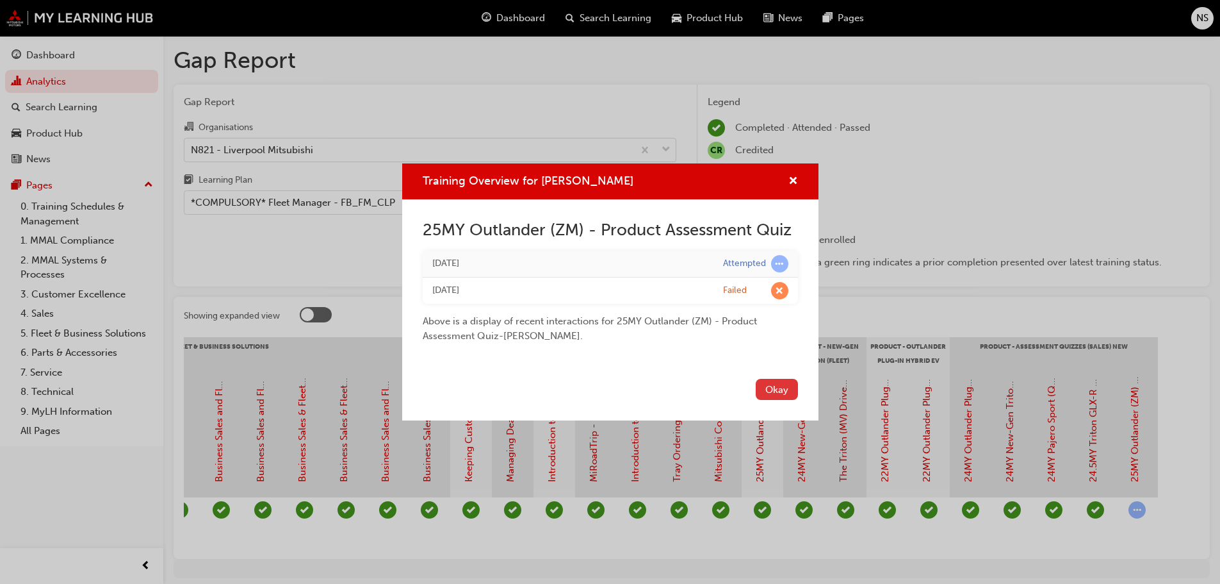
click at [775, 386] on button "Okay" at bounding box center [777, 389] width 42 height 21
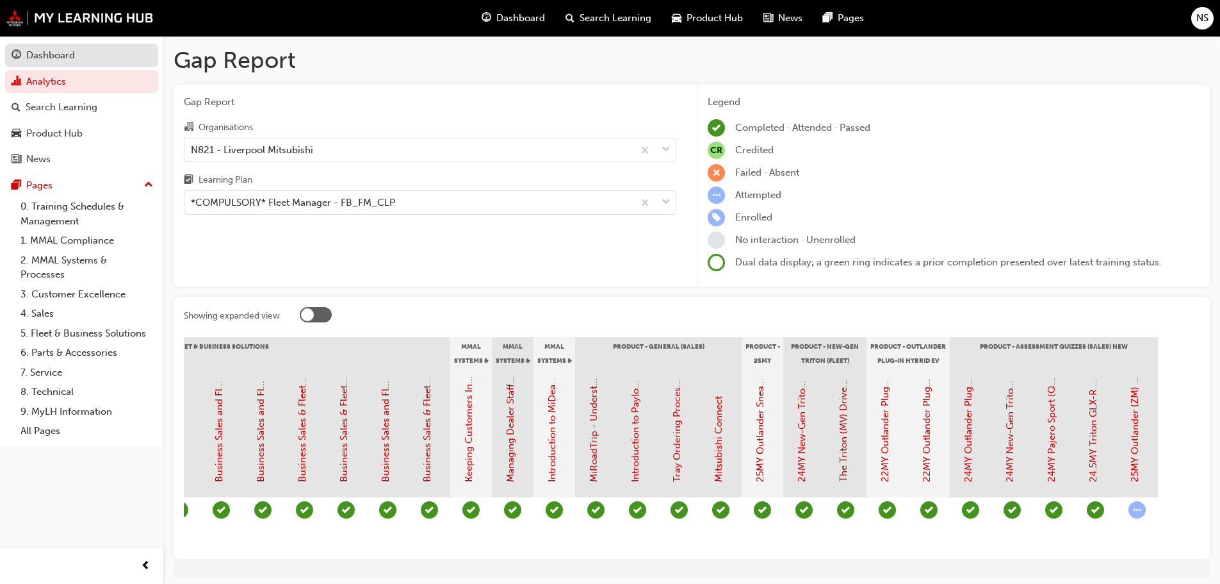
click at [38, 48] on div "Dashboard" at bounding box center [82, 55] width 140 height 16
